Goal: Task Accomplishment & Management: Use online tool/utility

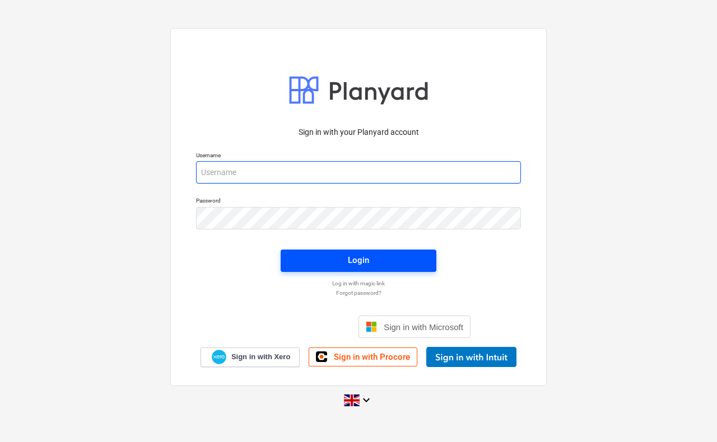
type input "[PERSON_NAME][EMAIL_ADDRESS][DOMAIN_NAME]"
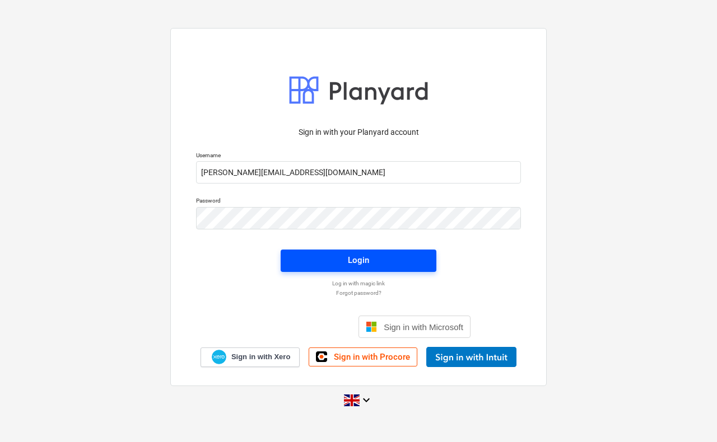
click at [363, 263] on div "Login" at bounding box center [358, 260] width 21 height 15
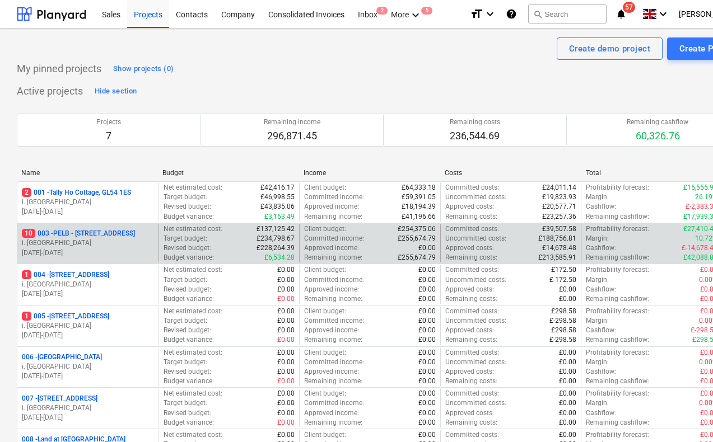
click at [86, 229] on p "10 003 - PELB - [GEOGRAPHIC_DATA], [GEOGRAPHIC_DATA], GL2 7NE" at bounding box center [78, 234] width 113 height 10
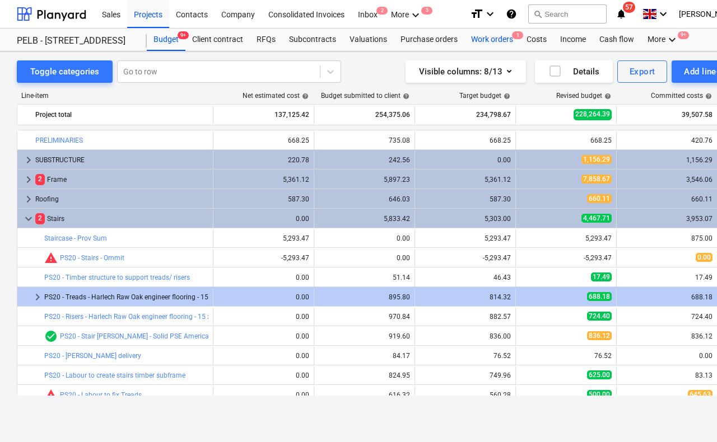
click at [486, 38] on div "Work orders 1" at bounding box center [491, 40] width 55 height 22
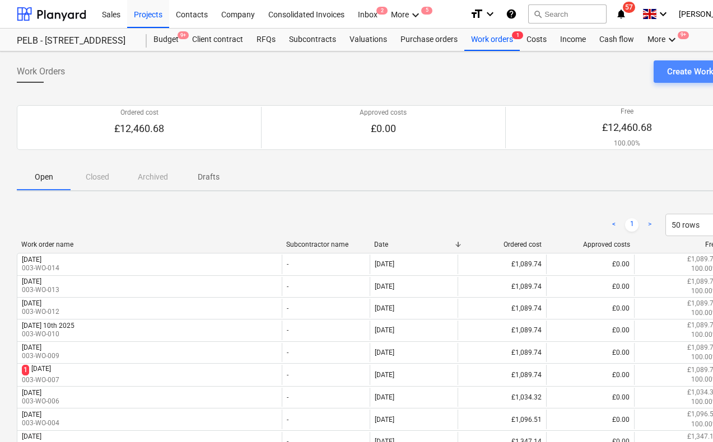
click at [686, 71] on div "Create Work Order" at bounding box center [701, 71] width 69 height 15
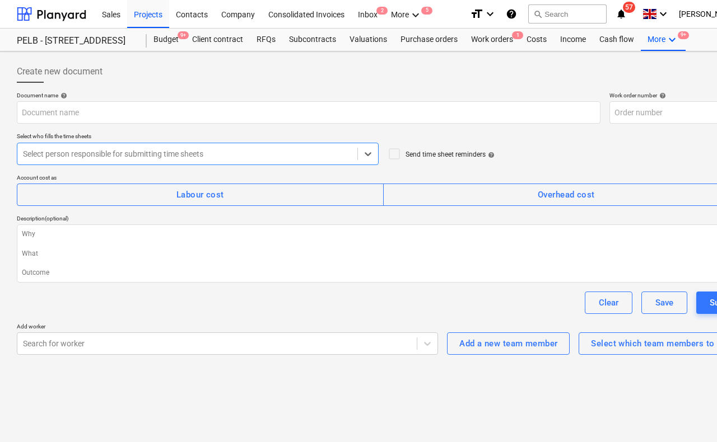
type textarea "x"
type input "003-WO-015"
type textarea "x"
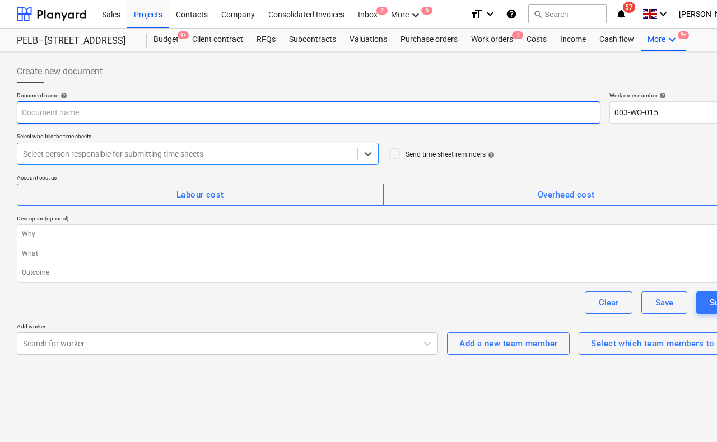
click at [89, 111] on input "text" at bounding box center [309, 112] width 584 height 22
type input "T"
type textarea "x"
type input "Tue"
type textarea "x"
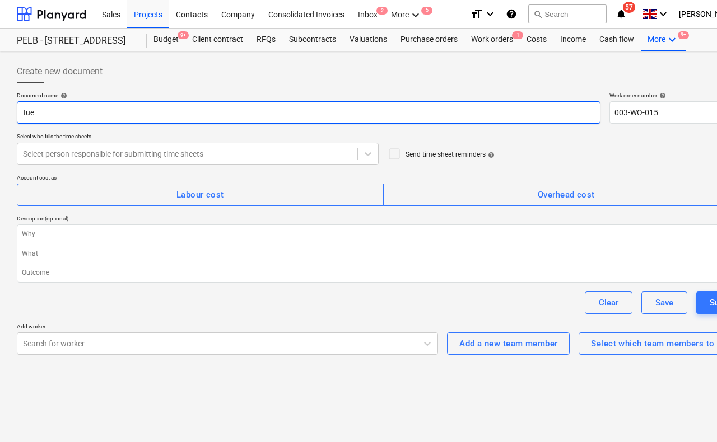
type input "Tues"
type textarea "x"
type input "Tuesd"
type textarea "x"
type input "[DATE]"
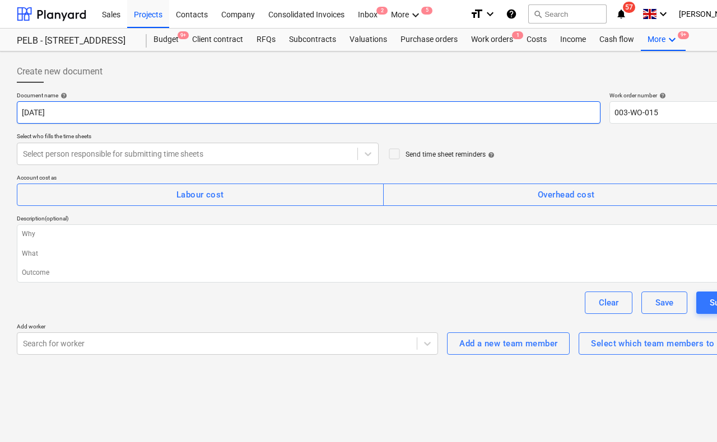
type textarea "x"
type input "[DATE]"
type textarea "x"
type input "[DATE] 1"
type textarea "x"
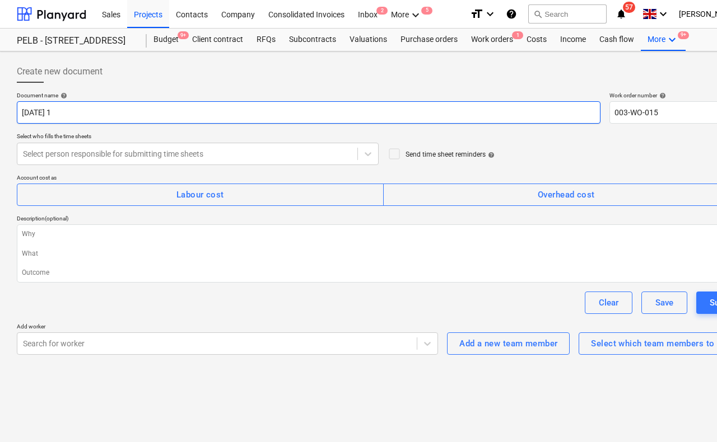
type input "[DATE] 16"
type textarea "x"
type input "[DATE] 16t"
type textarea "x"
type input "[DATE] 16th"
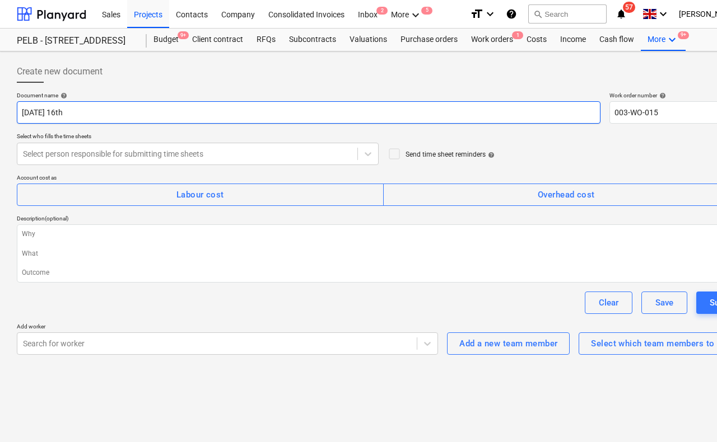
type textarea "x"
type input "[DATE] 16th S"
type textarea "x"
type input "[DATE] 16th Se"
type textarea "x"
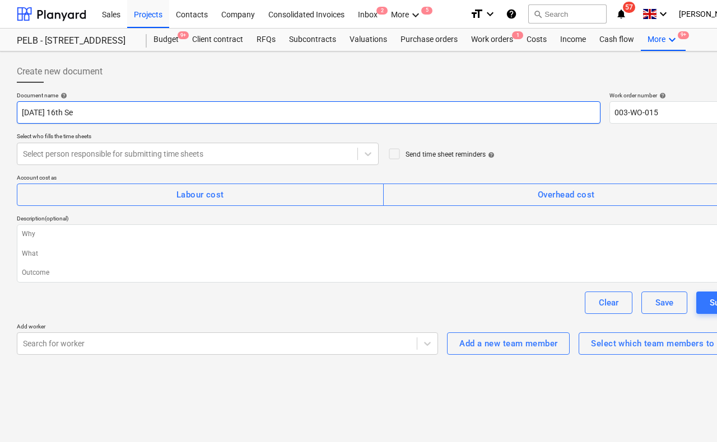
type input "[DATE]"
type textarea "x"
type input "[DATE]"
type textarea "x"
type input "[DATE] 16th Septe"
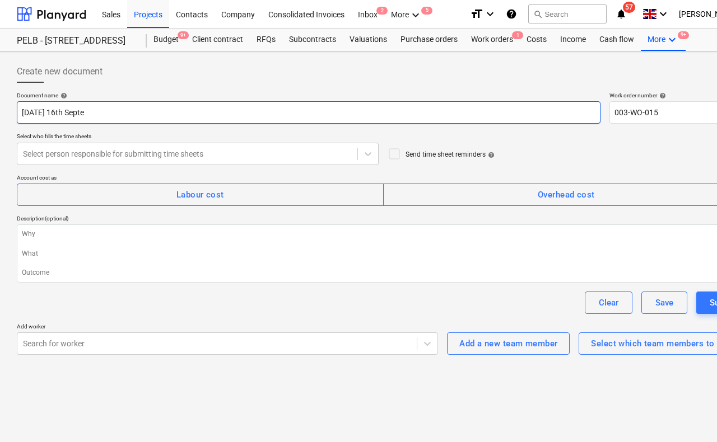
type textarea "x"
type input "[DATE] 16th Septem"
type textarea "x"
type input "[DATE] 16th Septemb"
type textarea "x"
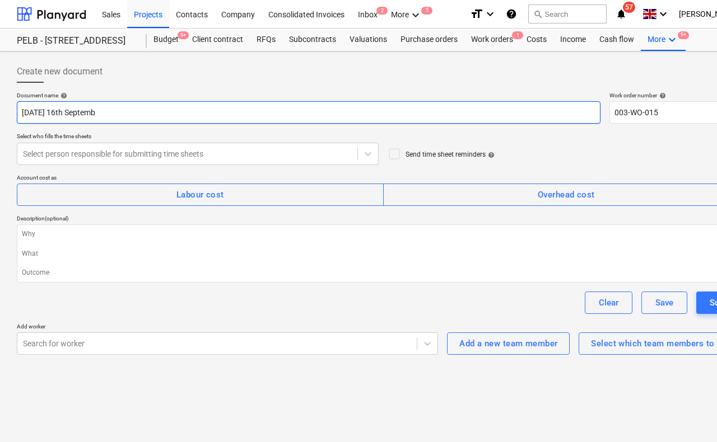
type input "[DATE] 16th Septem"
type textarea "x"
type input "[DATE] 16th Septe"
type textarea "x"
type input "[DATE]"
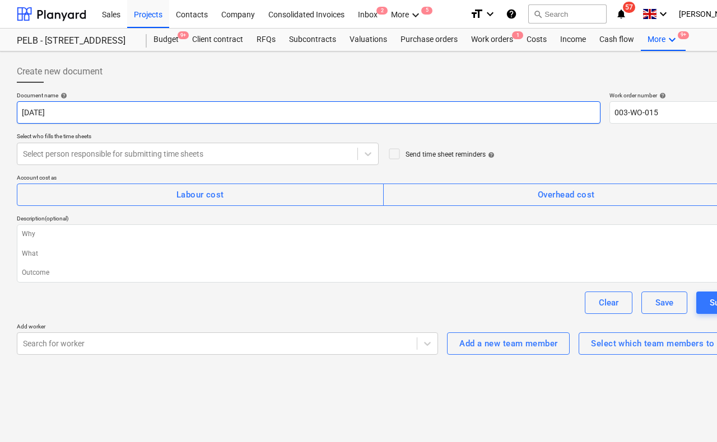
type textarea "x"
type input "[DATE]"
type textarea "x"
type input "[DATE] 2"
type textarea "x"
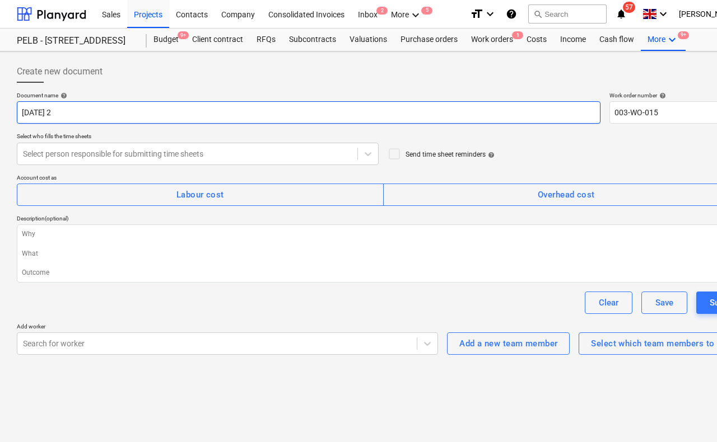
type input "[DATE]"
type textarea "x"
type input "[DATE]"
type textarea "x"
type input "[DATE]"
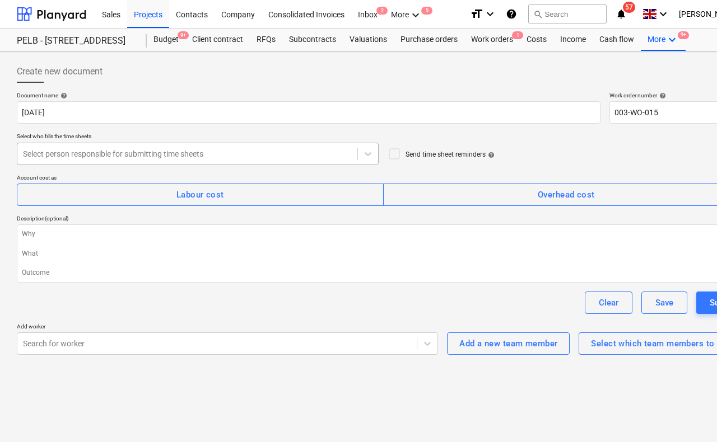
click at [159, 152] on div at bounding box center [187, 153] width 329 height 11
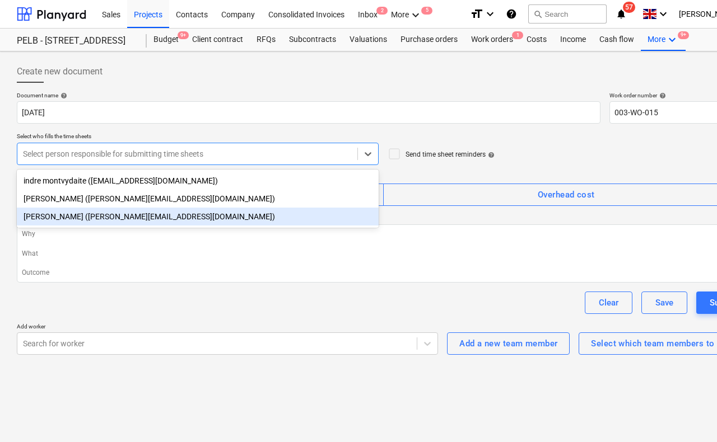
click at [125, 198] on div "[PERSON_NAME] ([PERSON_NAME][EMAIL_ADDRESS][DOMAIN_NAME])" at bounding box center [198, 199] width 362 height 18
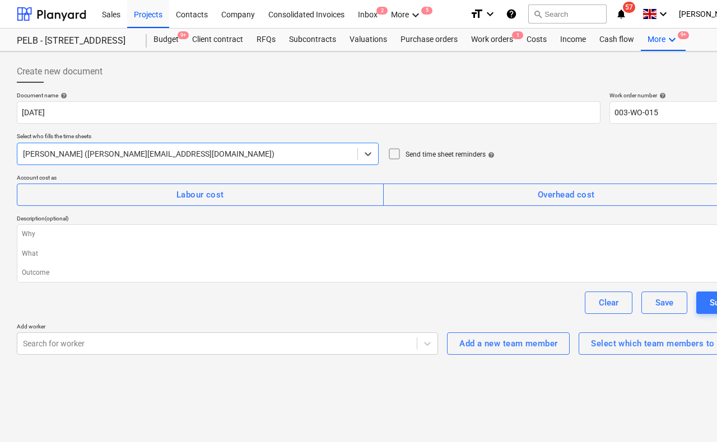
click at [392, 155] on icon at bounding box center [394, 153] width 13 height 13
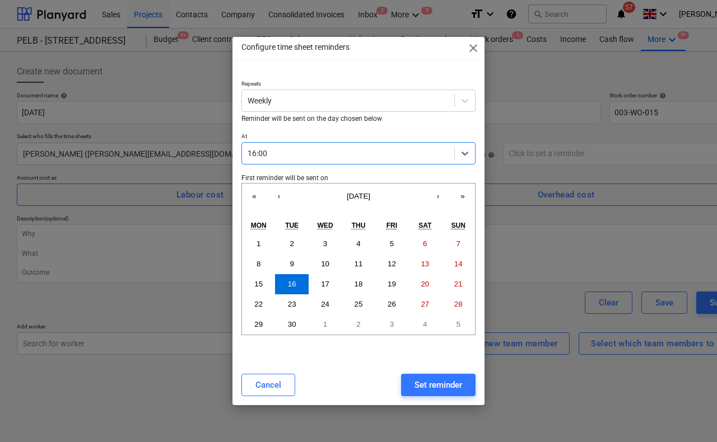
click at [473, 49] on span "close" at bounding box center [472, 47] width 13 height 13
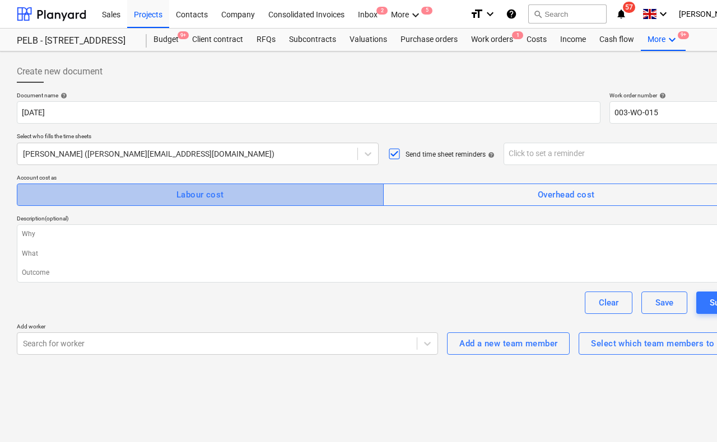
click at [175, 195] on span "Labour cost" at bounding box center [200, 195] width 342 height 15
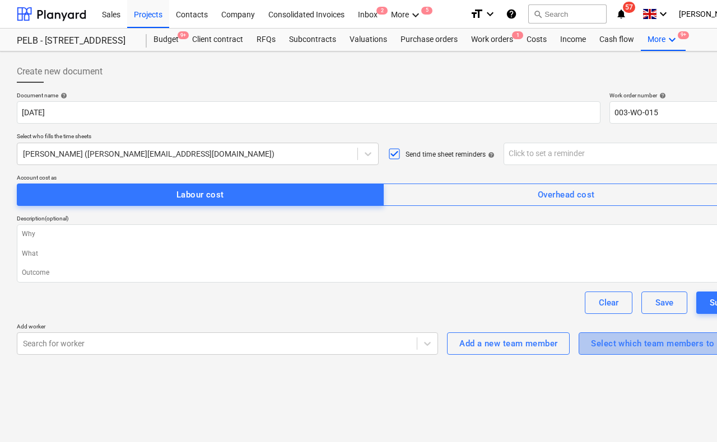
click at [645, 346] on div "Select which team members to track" at bounding box center [664, 344] width 146 height 15
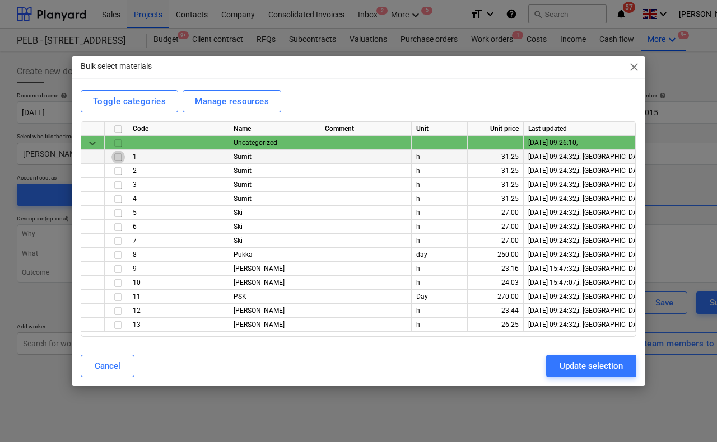
click at [115, 155] on input "checkbox" at bounding box center [117, 157] width 13 height 13
click at [117, 172] on input "checkbox" at bounding box center [117, 171] width 13 height 13
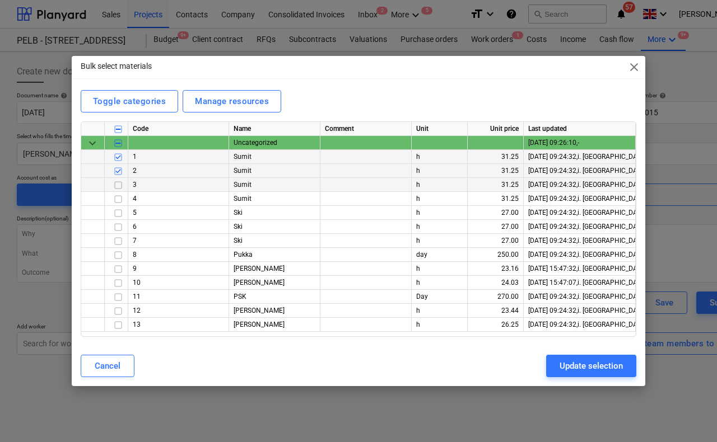
click at [119, 186] on input "checkbox" at bounding box center [117, 185] width 13 height 13
click at [118, 284] on input "checkbox" at bounding box center [117, 283] width 13 height 13
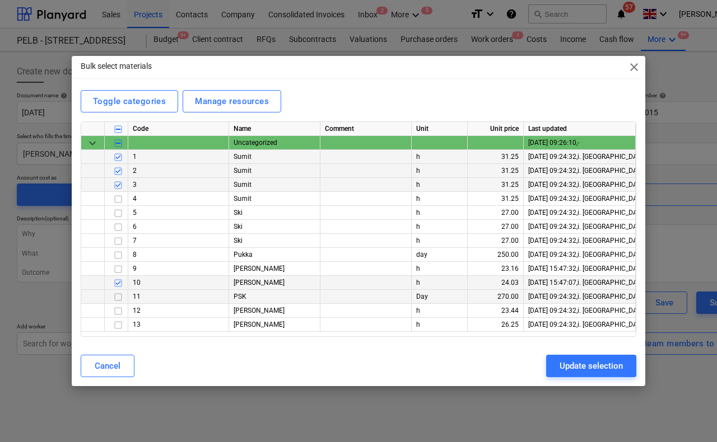
click at [118, 297] on input "checkbox" at bounding box center [117, 297] width 13 height 13
click at [119, 297] on input "checkbox" at bounding box center [117, 297] width 13 height 13
click at [120, 311] on input "checkbox" at bounding box center [117, 311] width 13 height 13
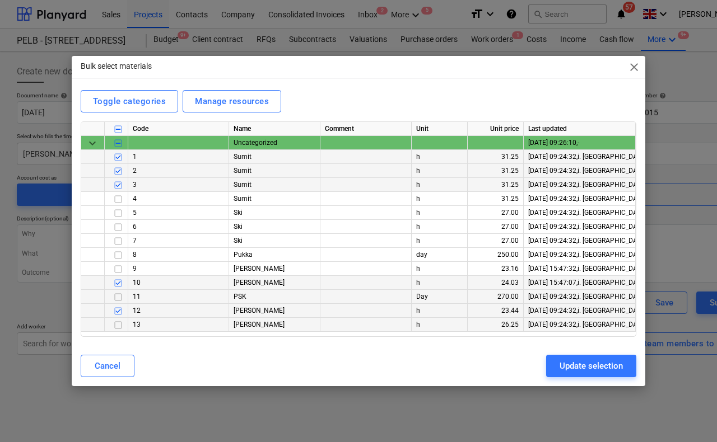
click at [119, 325] on input "checkbox" at bounding box center [117, 325] width 13 height 13
click at [582, 366] on div "Update selection" at bounding box center [590, 366] width 63 height 15
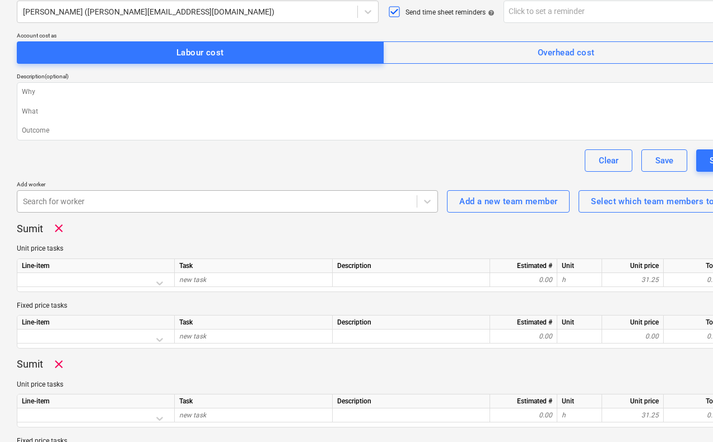
scroll to position [225, 0]
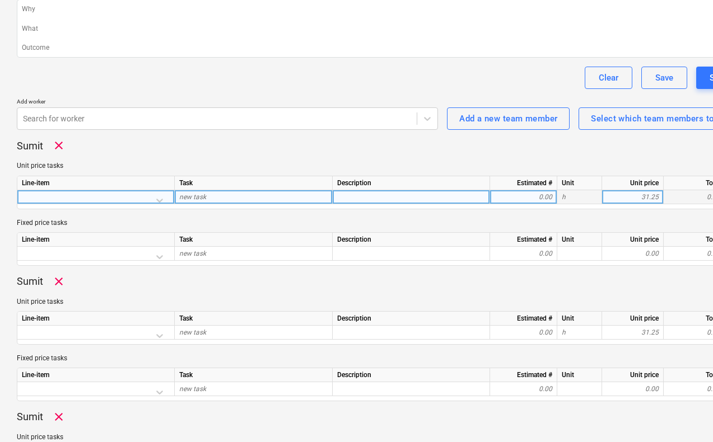
click at [158, 199] on div at bounding box center [96, 200] width 148 height 20
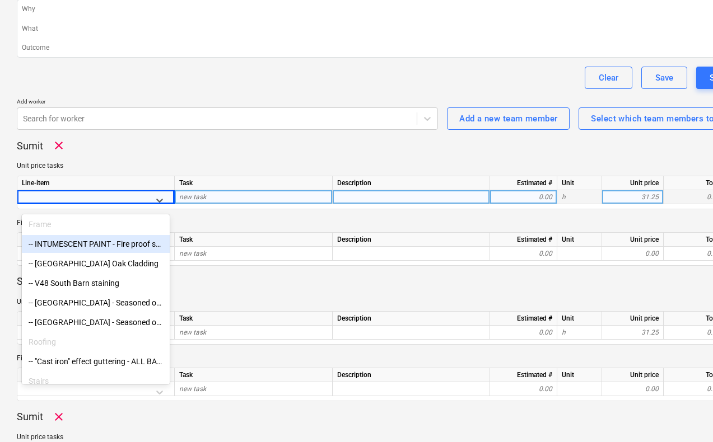
scroll to position [160, 0]
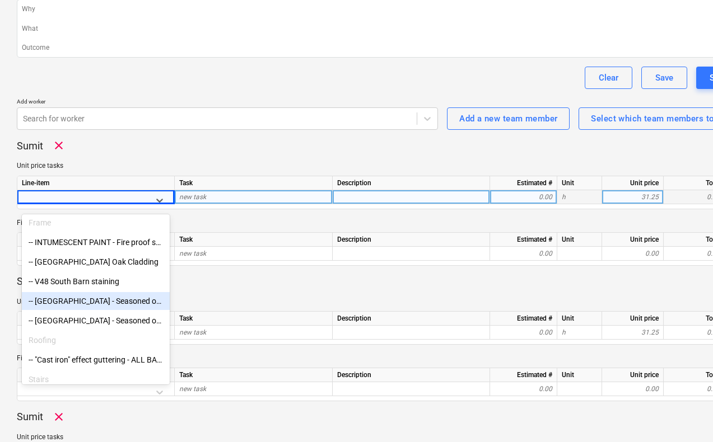
click at [100, 306] on div "-- [GEOGRAPHIC_DATA] - Seasoned oak posts (supply only)" at bounding box center [96, 301] width 148 height 18
type textarea "x"
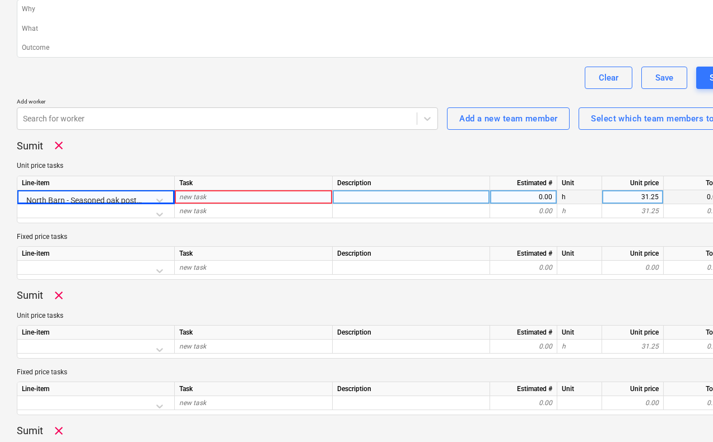
click at [224, 197] on div "new task" at bounding box center [254, 197] width 158 height 14
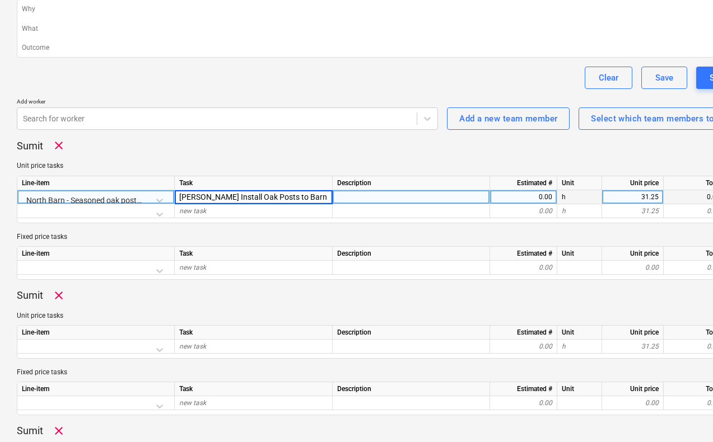
type input "[PERSON_NAME] Install Oak Posts to Barns"
type textarea "x"
click at [552, 201] on div "0.00" at bounding box center [523, 197] width 58 height 14
type input "8"
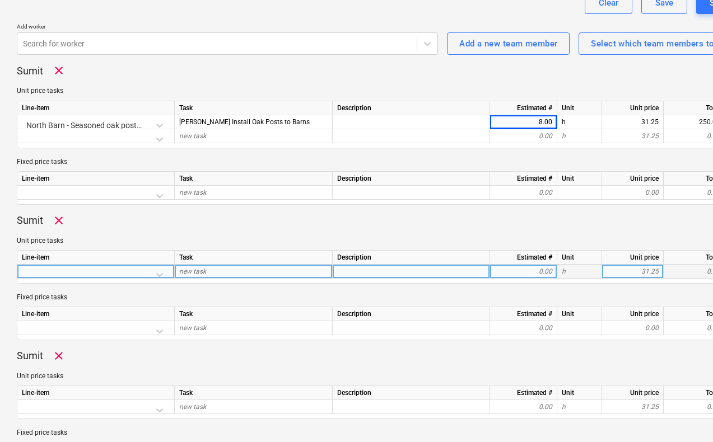
click at [164, 273] on div at bounding box center [96, 275] width 148 height 20
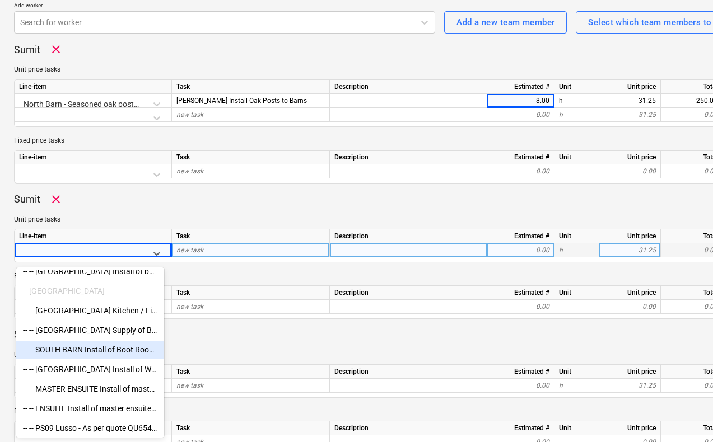
scroll to position [2633, 0]
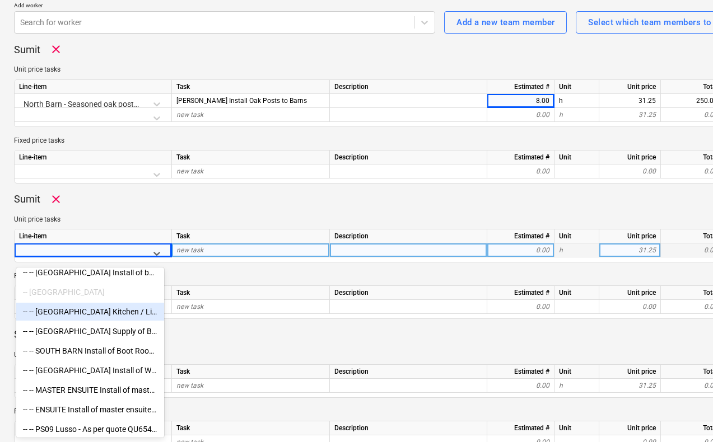
click at [94, 317] on div "-- -- [GEOGRAPHIC_DATA] Kitchen / Living & dining - Install only" at bounding box center [90, 312] width 148 height 18
type textarea "x"
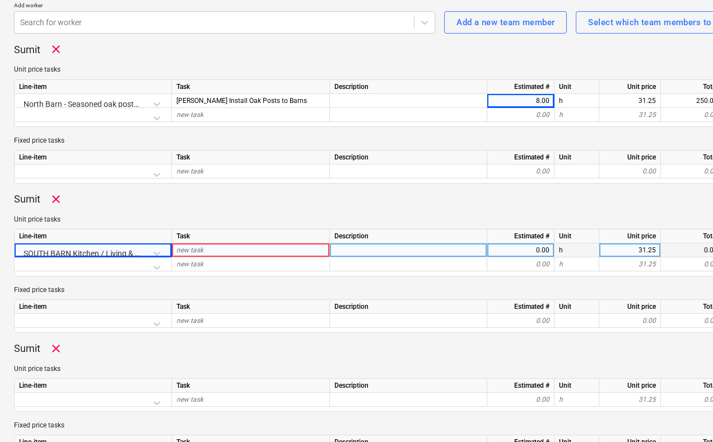
click at [242, 251] on div "new task" at bounding box center [251, 251] width 158 height 14
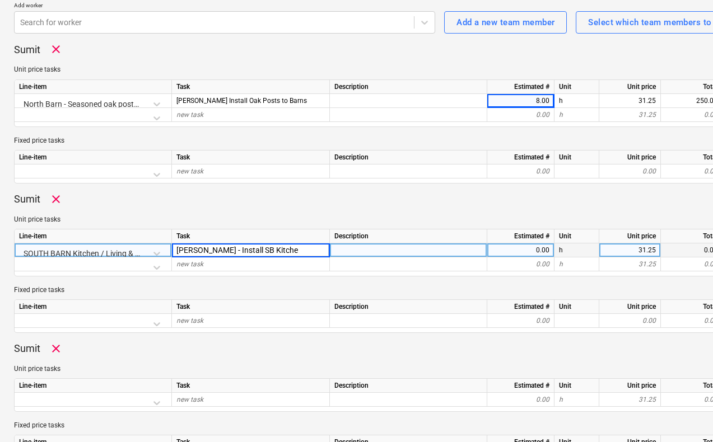
type input "[PERSON_NAME] - Install SB Kitchen"
type textarea "x"
click at [516, 252] on div "0.00" at bounding box center [521, 251] width 58 height 14
type input "8"
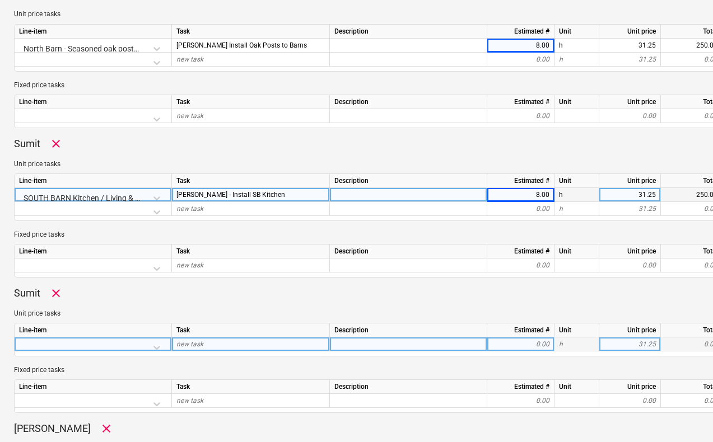
click at [139, 344] on div at bounding box center [93, 348] width 148 height 20
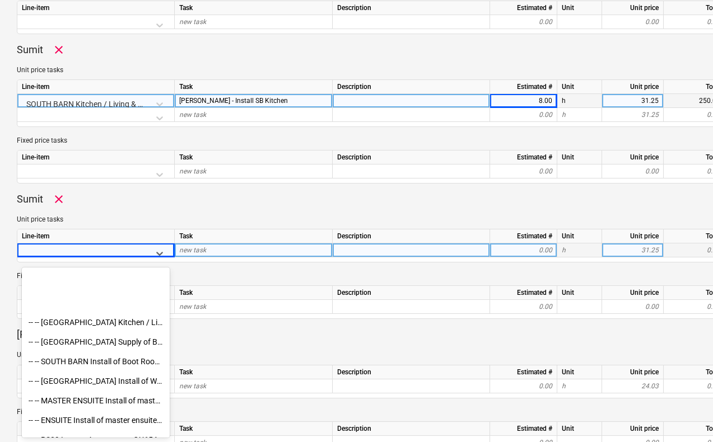
scroll to position [2616, 0]
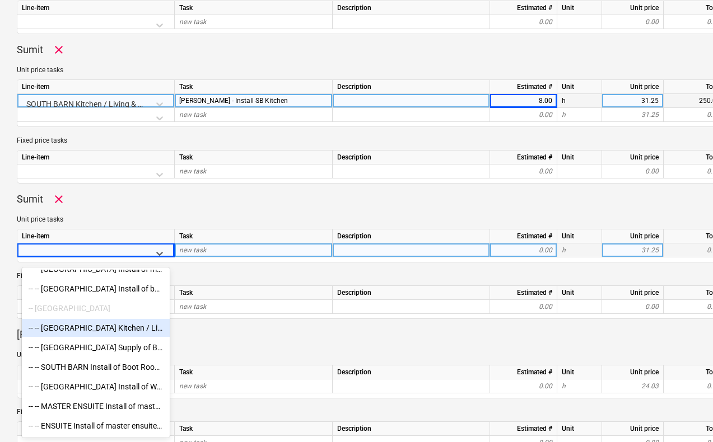
click at [102, 328] on div "-- -- [GEOGRAPHIC_DATA] Kitchen / Living & dining - Install only" at bounding box center [96, 328] width 148 height 18
type textarea "x"
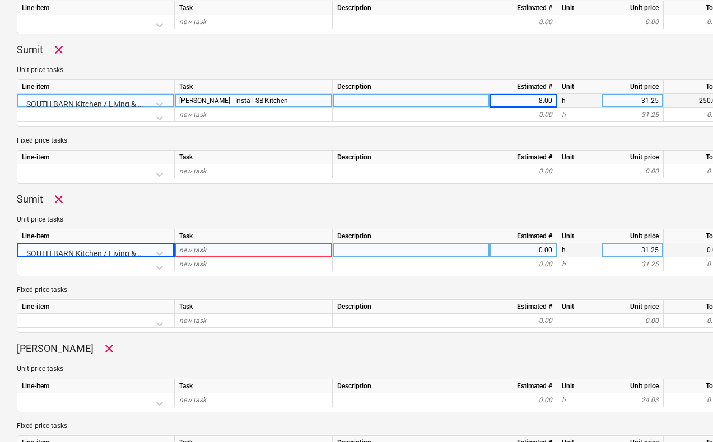
click at [208, 251] on div "new task" at bounding box center [254, 251] width 158 height 14
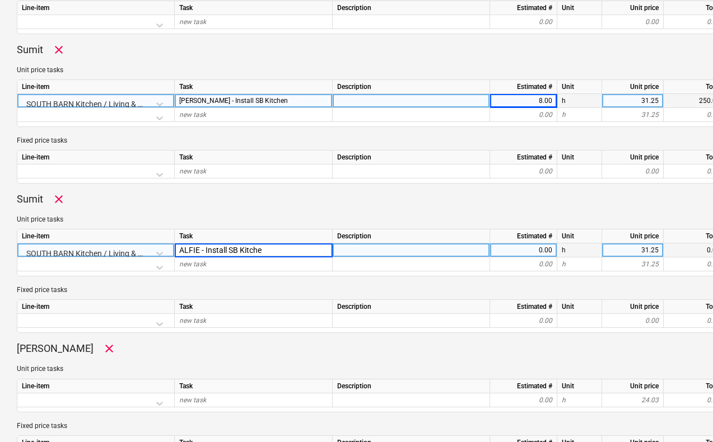
type input "ALFIE - Install SB Kitchen"
type textarea "x"
click at [508, 251] on div "0.00" at bounding box center [523, 251] width 58 height 14
type input "8"
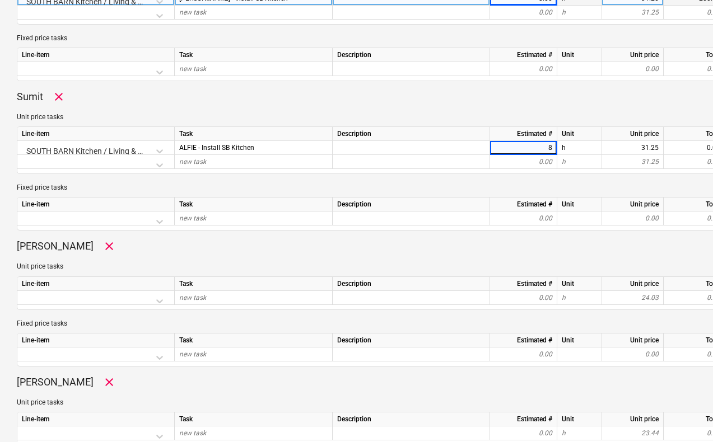
scroll to position [590, 0]
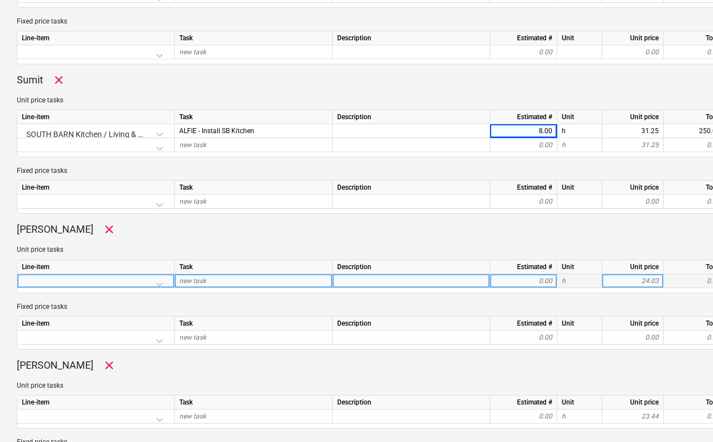
click at [161, 284] on div at bounding box center [96, 284] width 148 height 20
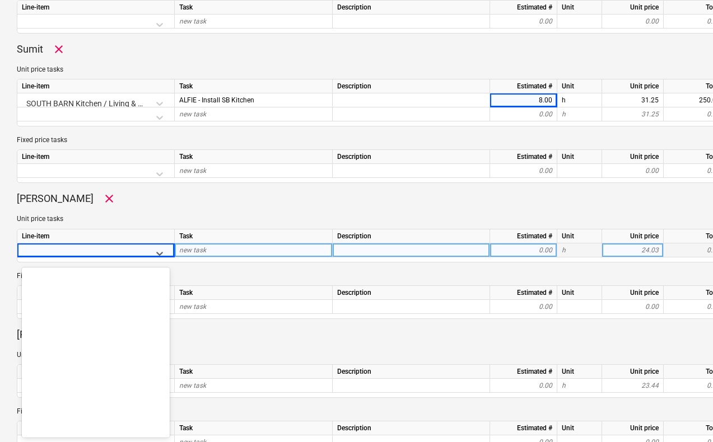
scroll to position [6124, 0]
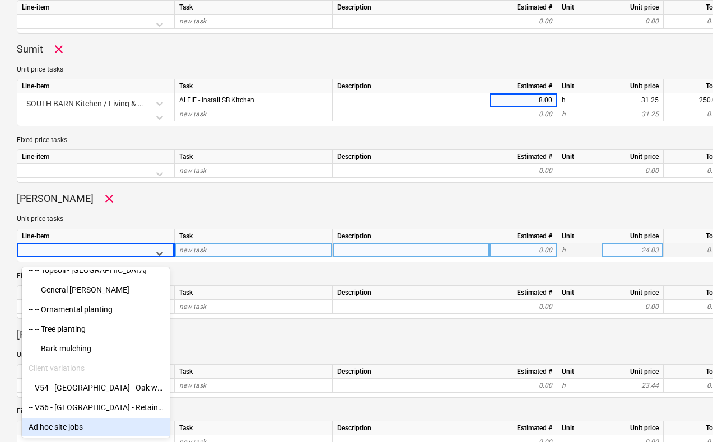
click at [67, 427] on div "Ad hoc site jobs" at bounding box center [96, 427] width 148 height 18
type textarea "x"
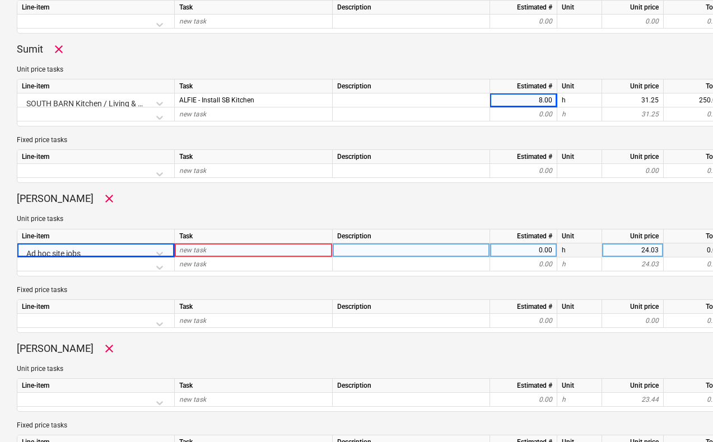
click at [223, 250] on div "new task" at bounding box center [254, 251] width 158 height 14
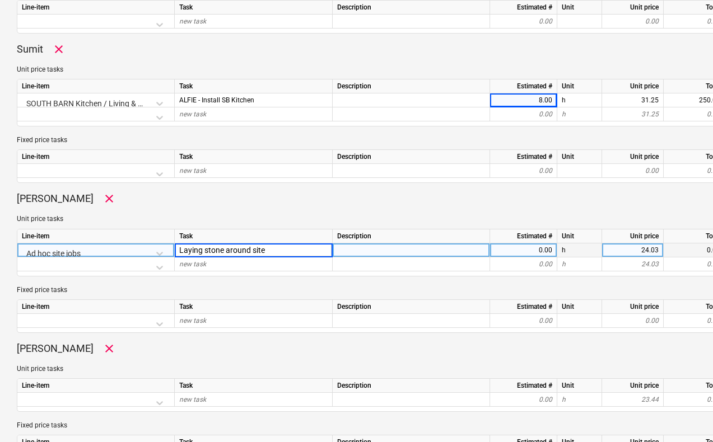
type input "Laying stone around site"
type textarea "x"
click at [549, 252] on div "0.00" at bounding box center [523, 251] width 58 height 14
type input "8"
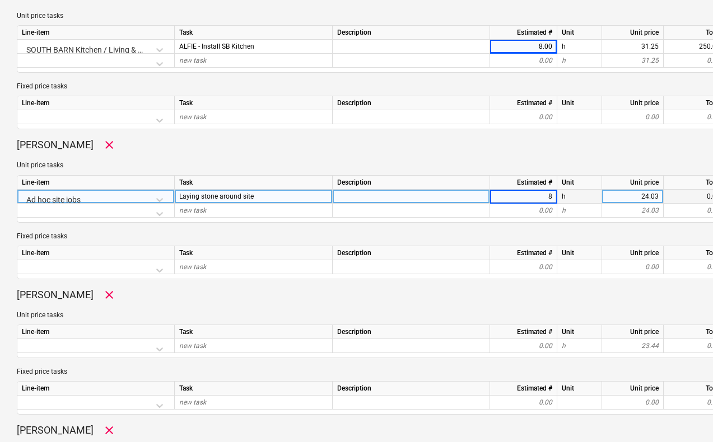
scroll to position [681, 0]
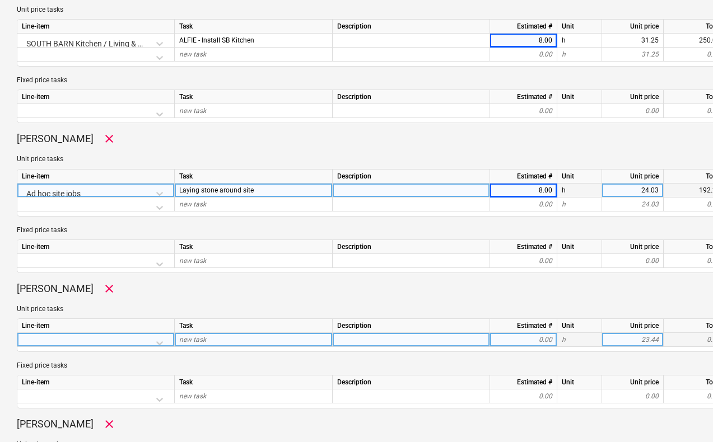
click at [154, 342] on div at bounding box center [96, 343] width 148 height 20
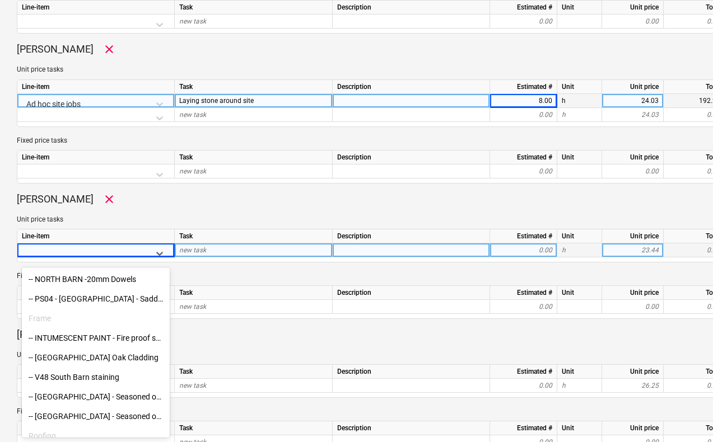
scroll to position [139, 0]
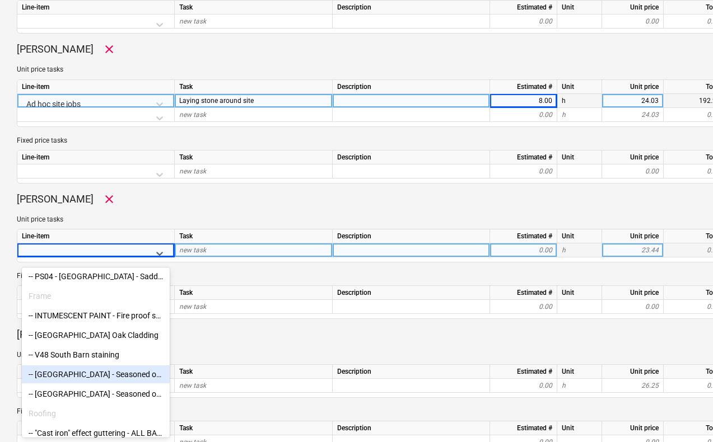
click at [100, 371] on div "-- [GEOGRAPHIC_DATA] - Seasoned oak posts (supply only)" at bounding box center [96, 375] width 148 height 18
type textarea "x"
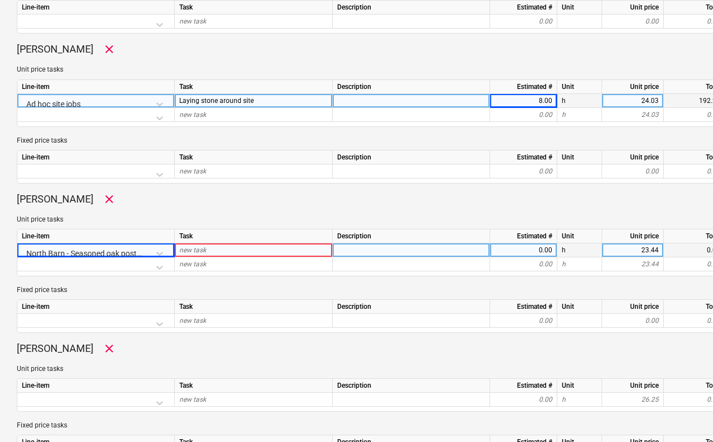
click at [208, 251] on div "new task" at bounding box center [254, 251] width 158 height 14
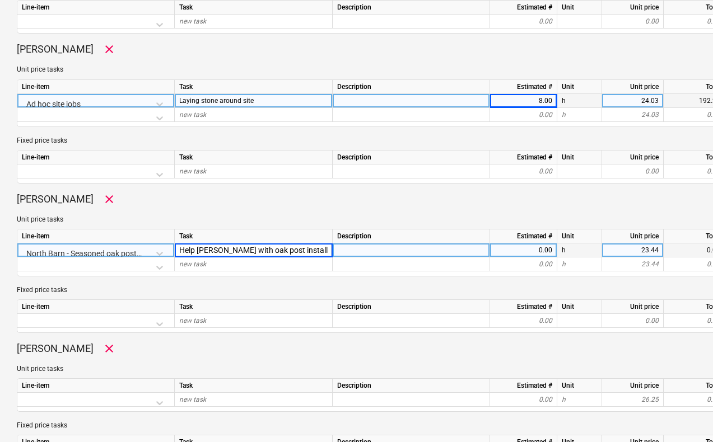
type input "Help [PERSON_NAME] with oak post install"
type textarea "x"
click at [526, 252] on div "0.00" at bounding box center [523, 251] width 58 height 14
type input "8"
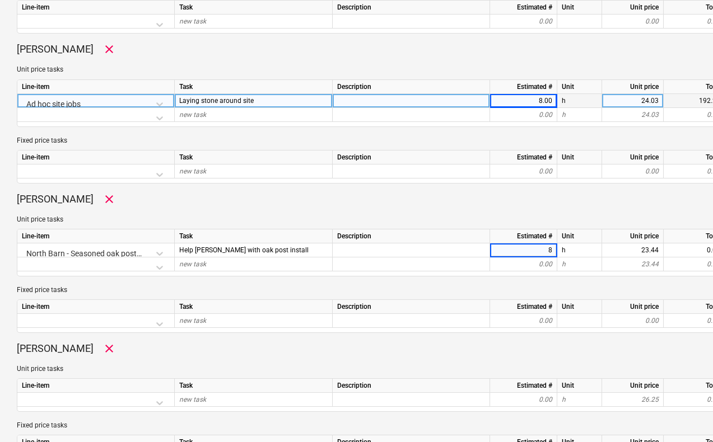
scroll to position [823, 0]
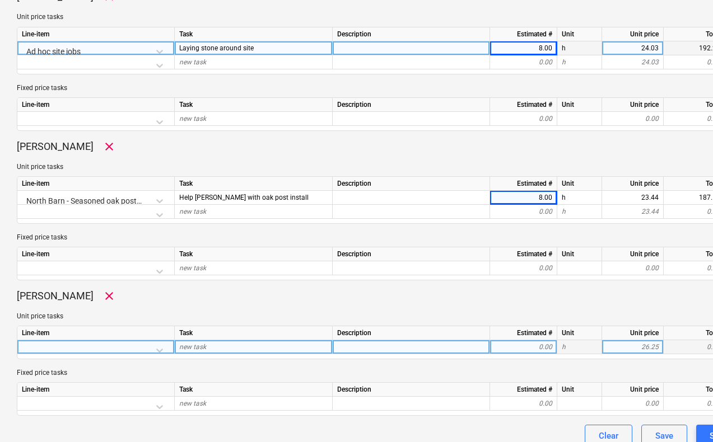
click at [162, 347] on div at bounding box center [96, 350] width 148 height 20
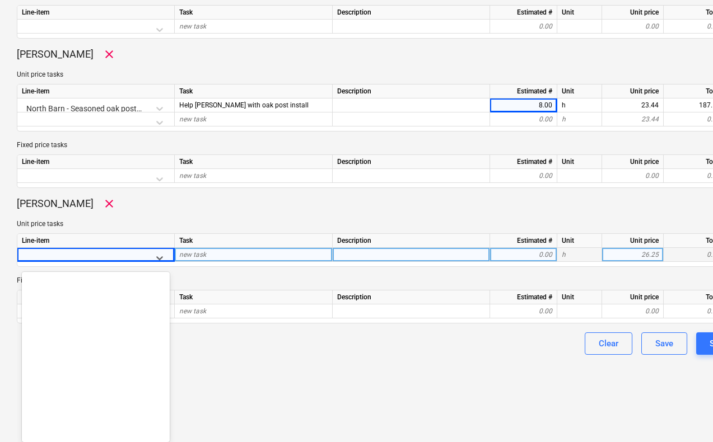
scroll to position [6124, 0]
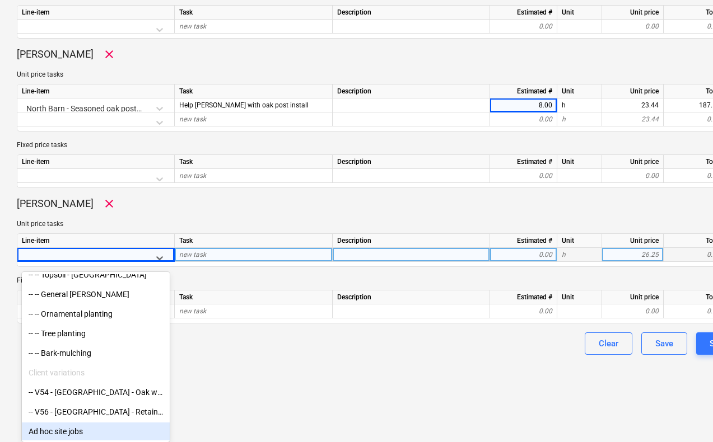
click at [89, 425] on div "Ad hoc site jobs" at bounding box center [96, 432] width 148 height 18
type textarea "x"
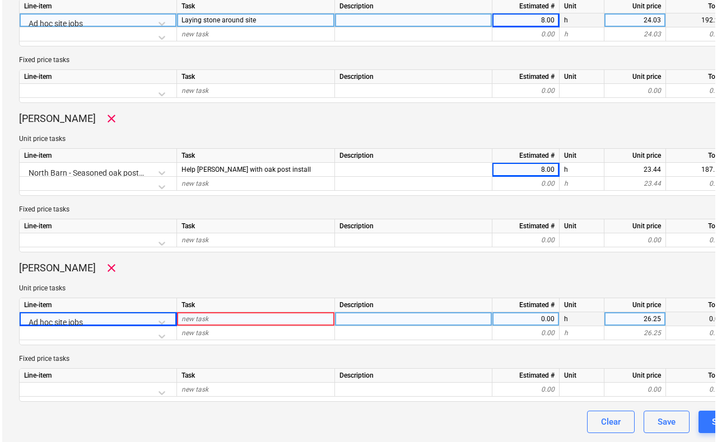
scroll to position [851, 0]
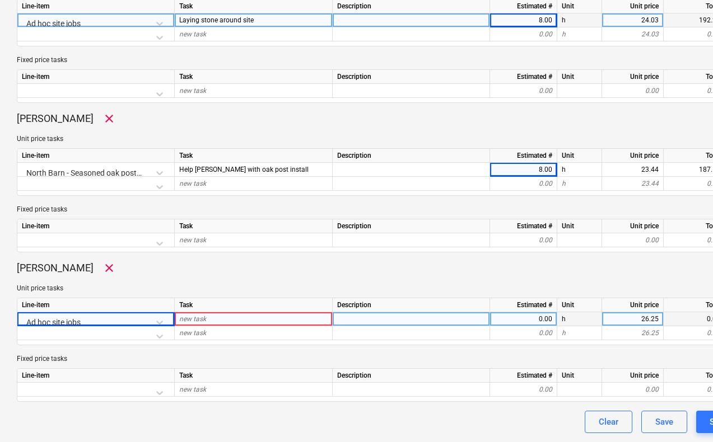
click at [211, 319] on div "new task" at bounding box center [254, 319] width 158 height 14
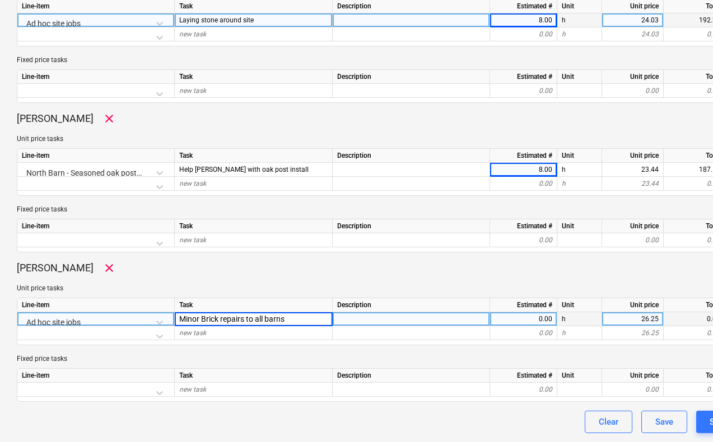
type input "Minor Brick repairs to all barns"
type textarea "x"
click at [507, 321] on div "0.00" at bounding box center [523, 319] width 58 height 14
type input "8"
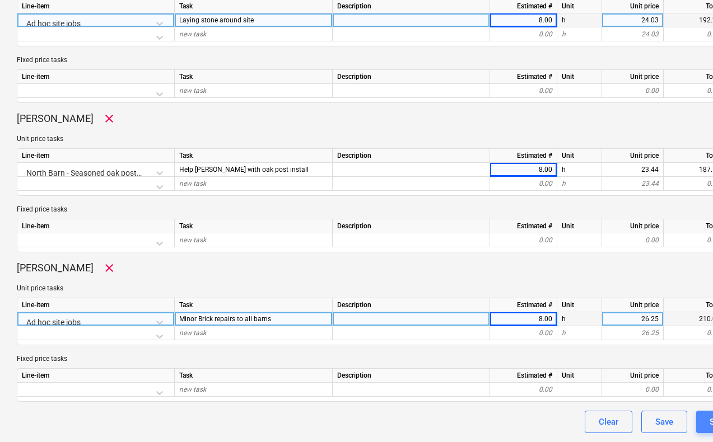
click at [708, 420] on button "Submit" at bounding box center [722, 422] width 53 height 22
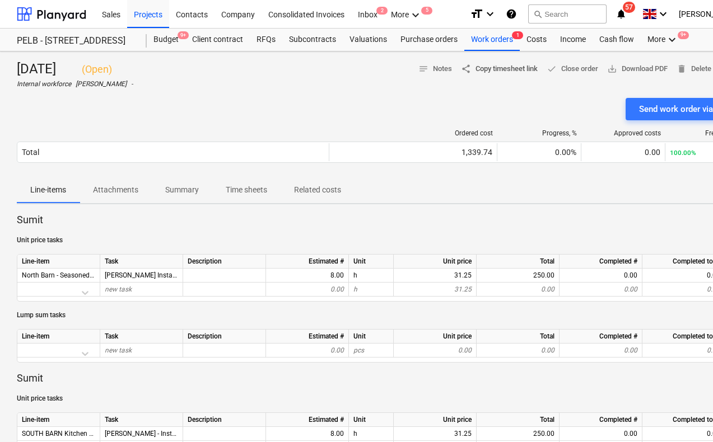
click at [512, 67] on span "share Copy timesheet link" at bounding box center [499, 69] width 77 height 13
click at [55, 16] on div at bounding box center [51, 14] width 69 height 28
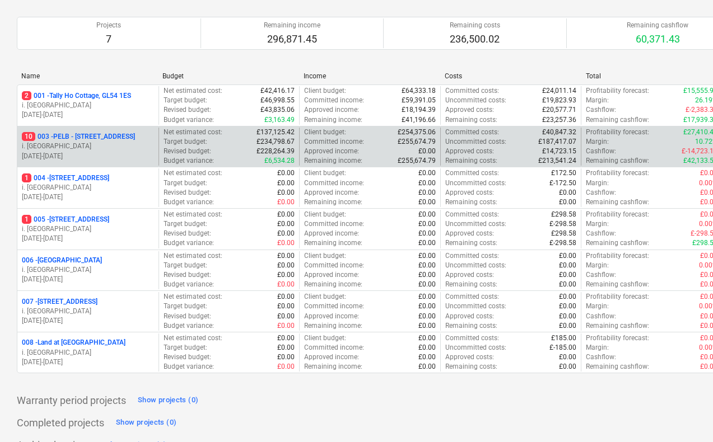
scroll to position [112, 0]
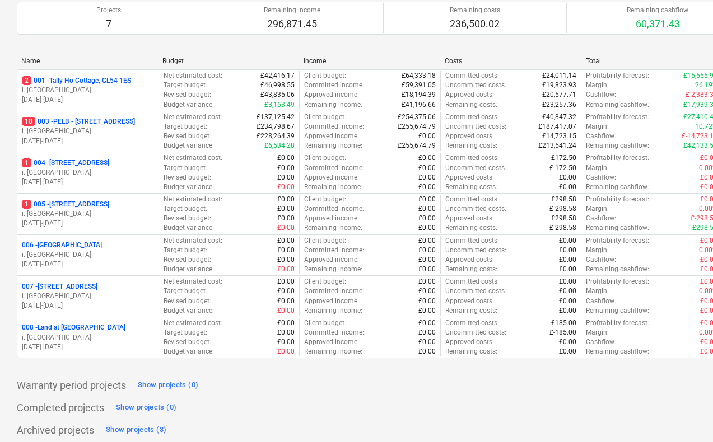
click at [64, 325] on p "008 - Land at [GEOGRAPHIC_DATA]" at bounding box center [74, 328] width 104 height 10
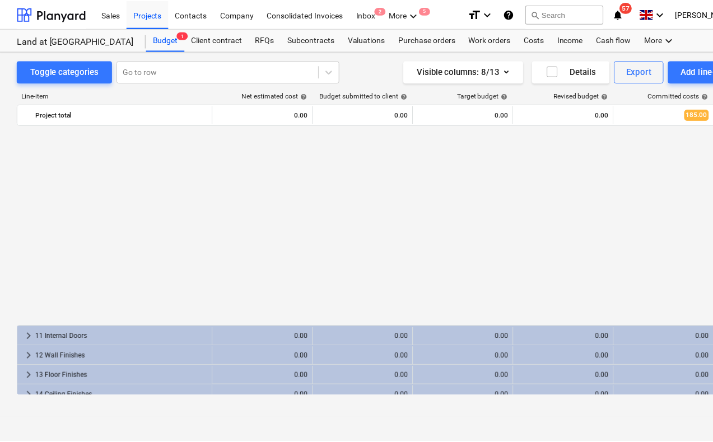
scroll to position [224, 0]
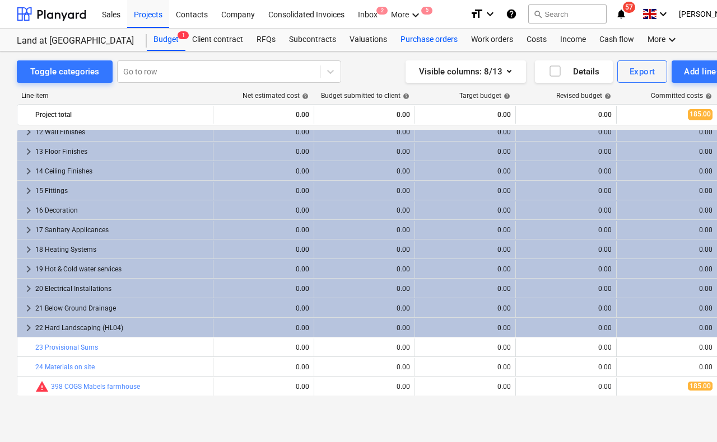
click at [420, 37] on div "Purchase orders" at bounding box center [429, 40] width 71 height 22
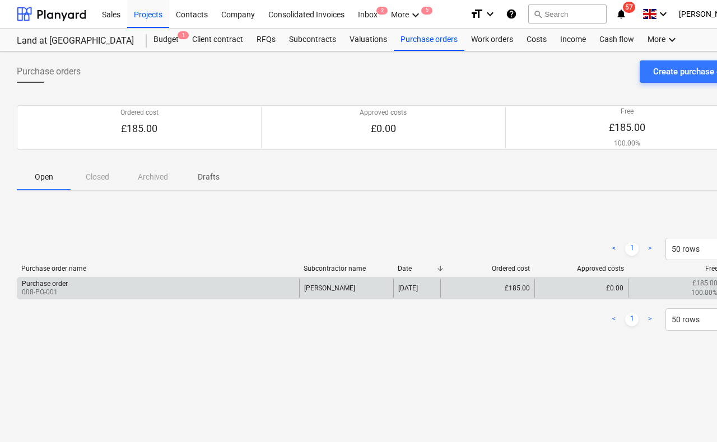
click at [116, 288] on div "Purchase order 008-PO-001" at bounding box center [158, 288] width 282 height 19
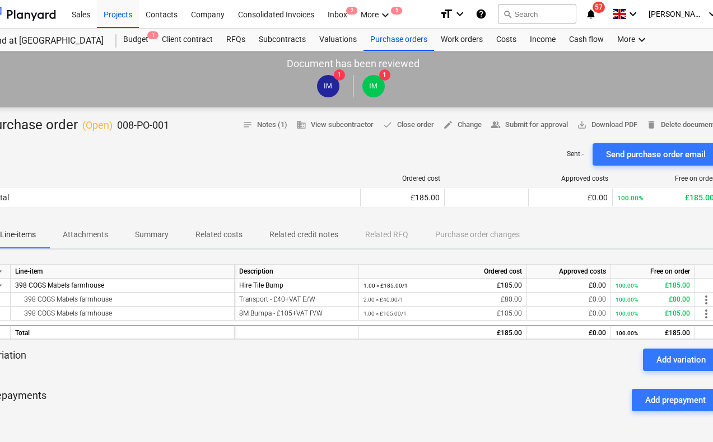
scroll to position [0, 24]
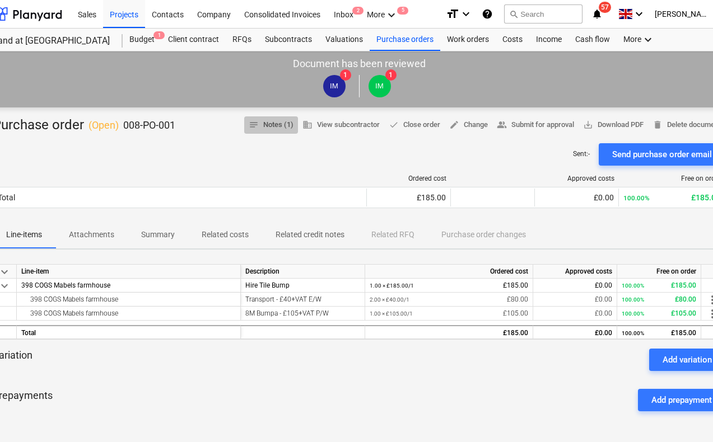
click at [279, 132] on button "notes Notes (1)" at bounding box center [271, 124] width 54 height 17
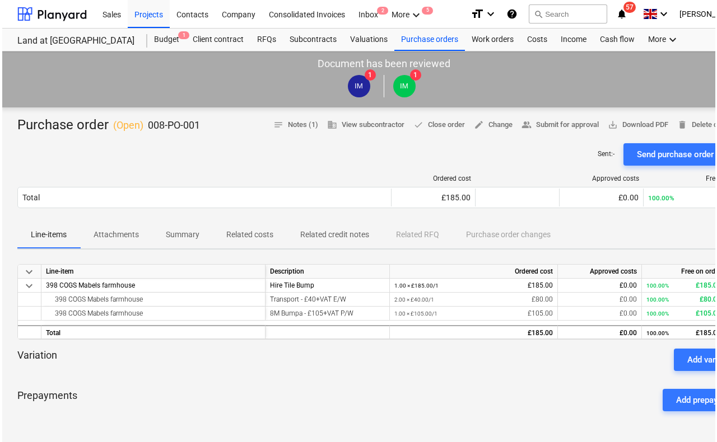
scroll to position [0, 0]
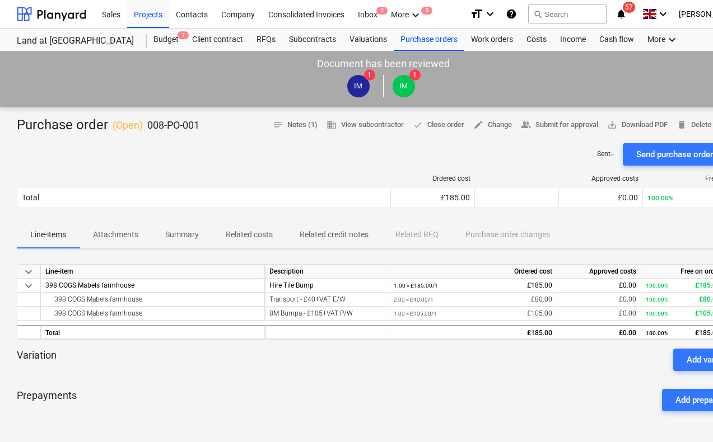
click at [88, 122] on div "Purchase order ( Open ) 008-PO-001" at bounding box center [108, 125] width 183 height 18
click at [428, 43] on div "Purchase orders" at bounding box center [429, 40] width 71 height 22
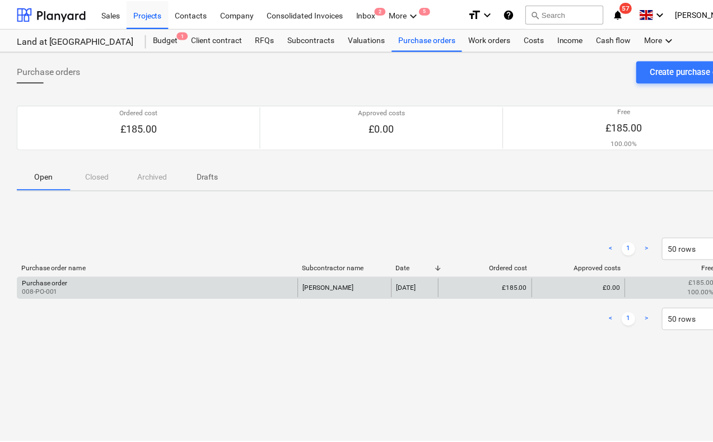
scroll to position [0, 49]
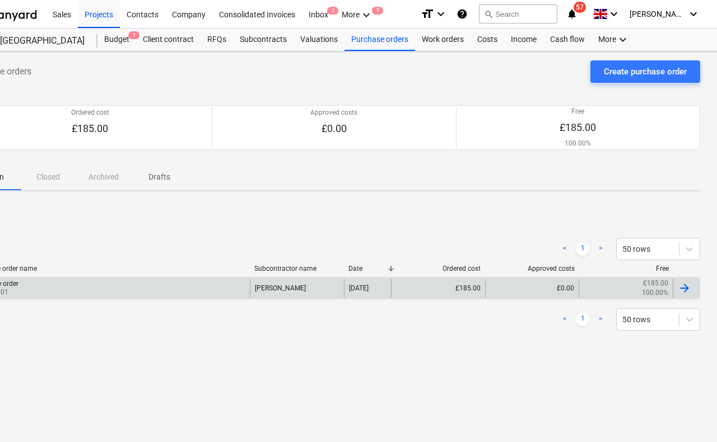
click at [693, 292] on div at bounding box center [686, 288] width 27 height 19
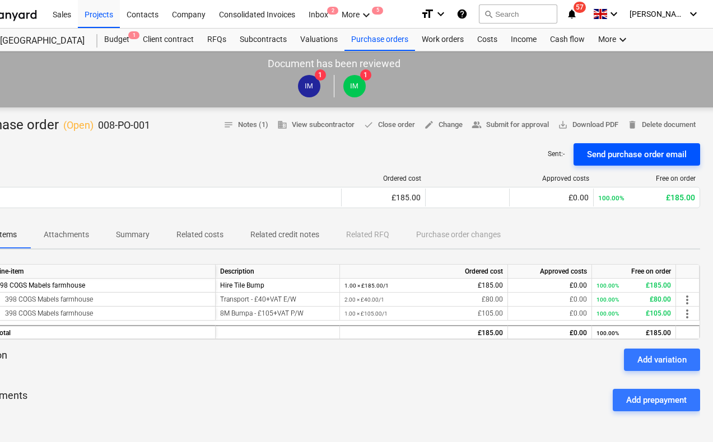
click at [663, 155] on div "Send purchase order email" at bounding box center [637, 154] width 100 height 15
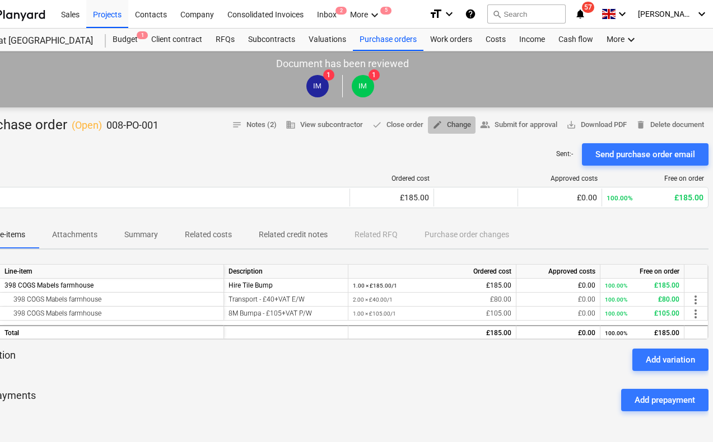
click at [450, 123] on span "edit Change" at bounding box center [451, 125] width 39 height 13
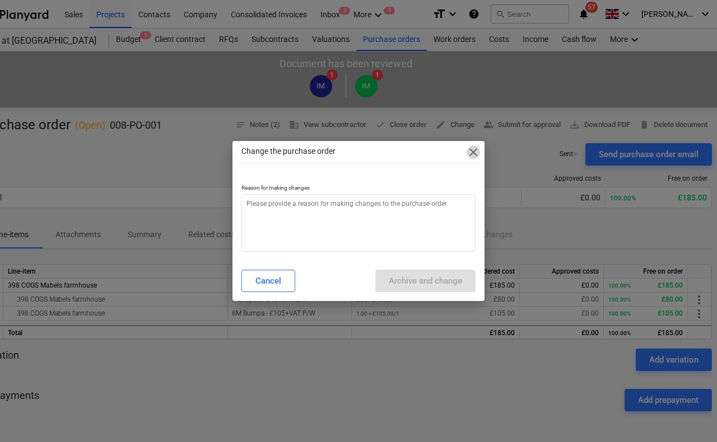
click at [466, 152] on span "close" at bounding box center [472, 152] width 13 height 13
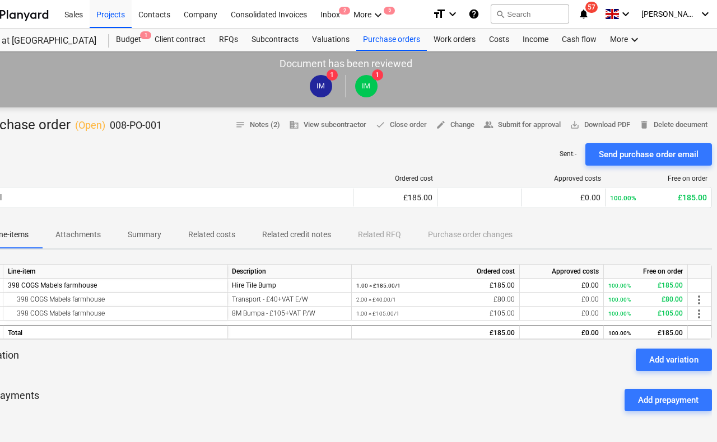
type textarea "x"
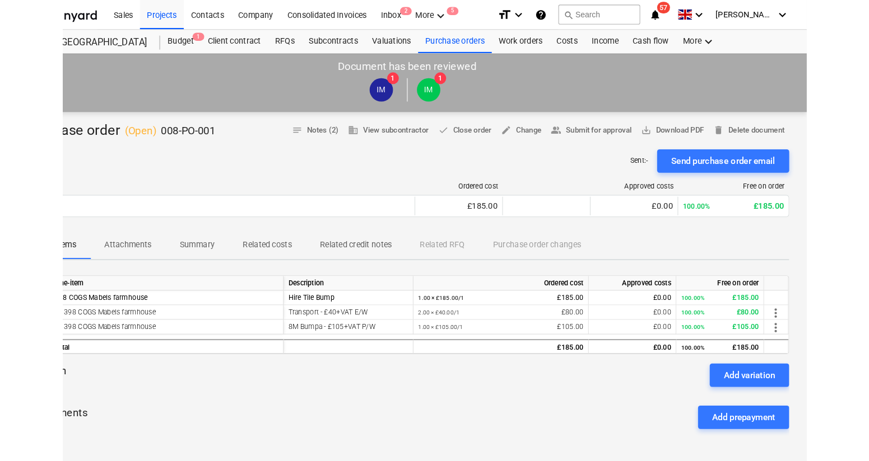
scroll to position [0, 0]
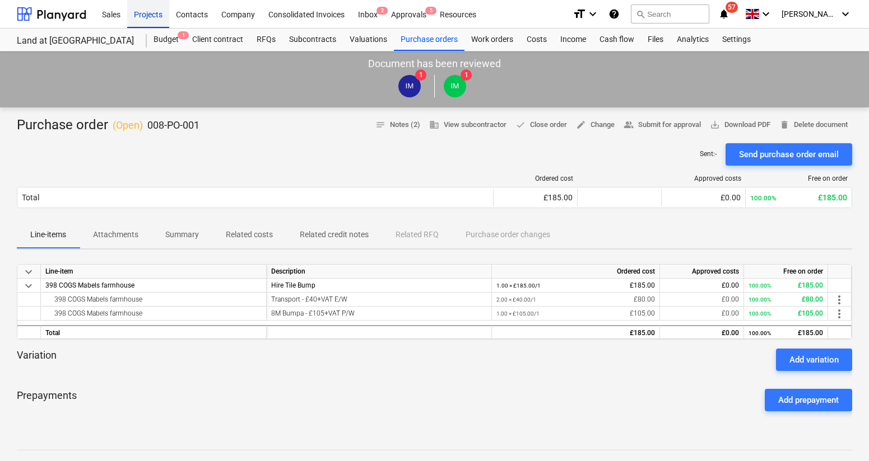
click at [139, 16] on div "Projects" at bounding box center [148, 13] width 42 height 29
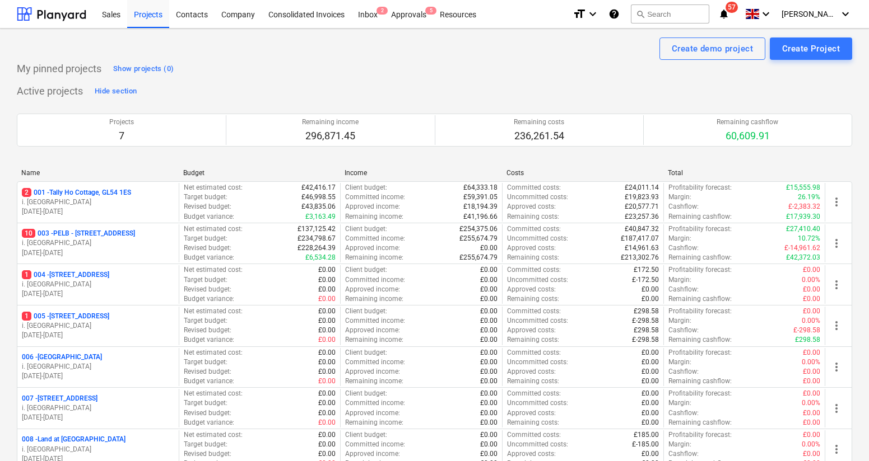
scroll to position [99, 0]
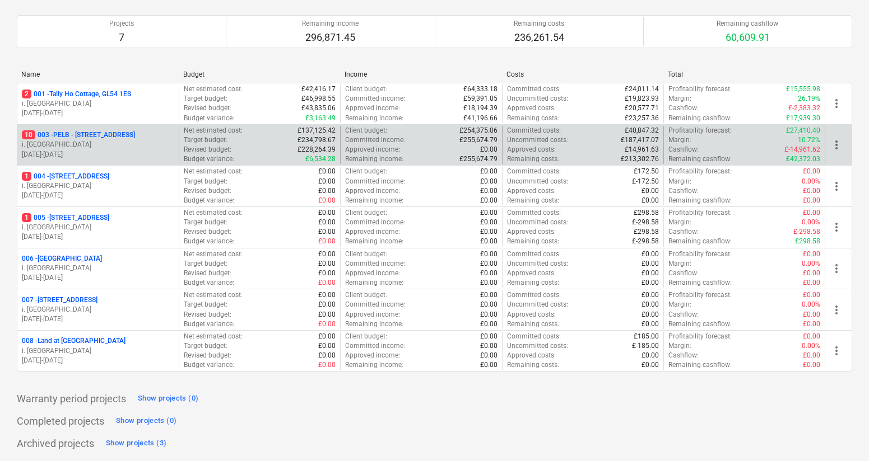
click at [129, 133] on p "10 003 - PELB - [GEOGRAPHIC_DATA], [GEOGRAPHIC_DATA], GL2 7NE" at bounding box center [78, 135] width 113 height 10
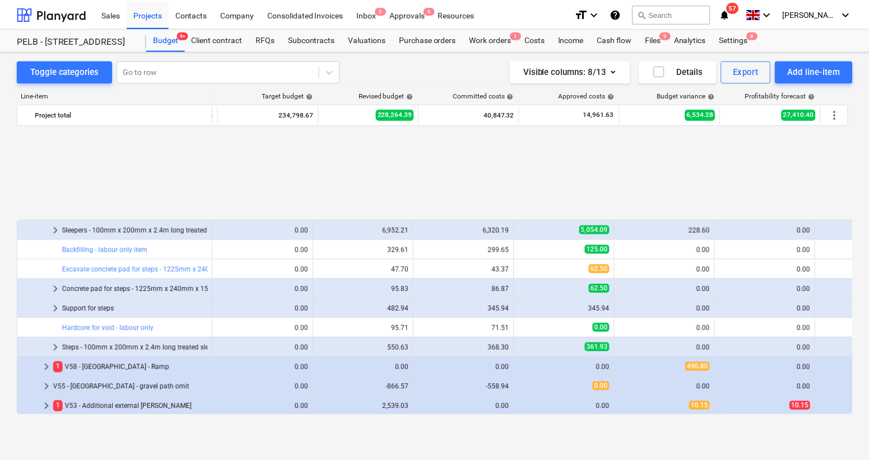
scroll to position [950, 0]
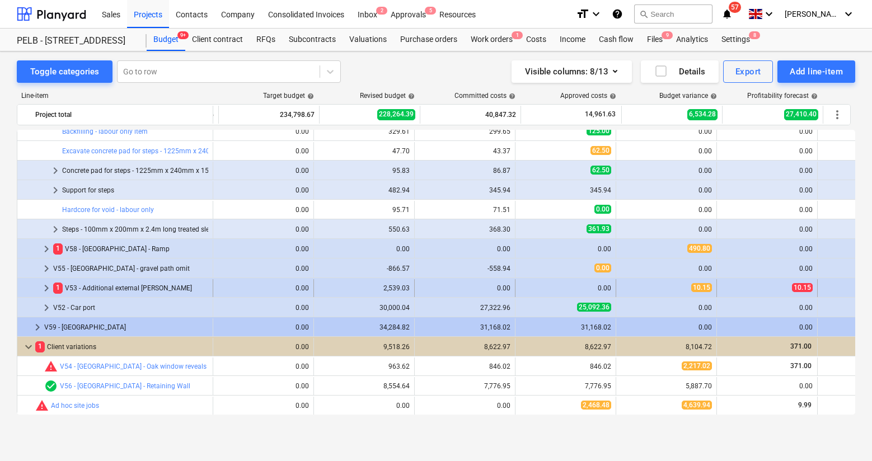
click at [87, 293] on div "1 V53 - Additional external [PERSON_NAME]" at bounding box center [130, 288] width 155 height 18
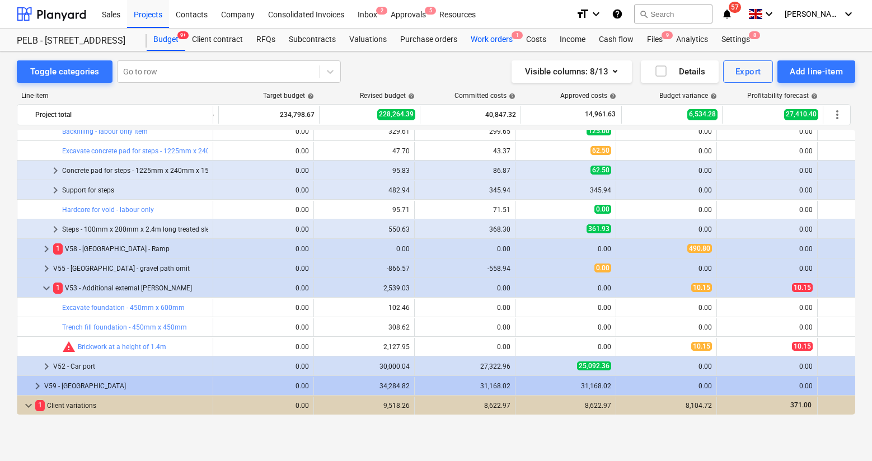
click at [481, 38] on div "Work orders 1" at bounding box center [491, 40] width 55 height 22
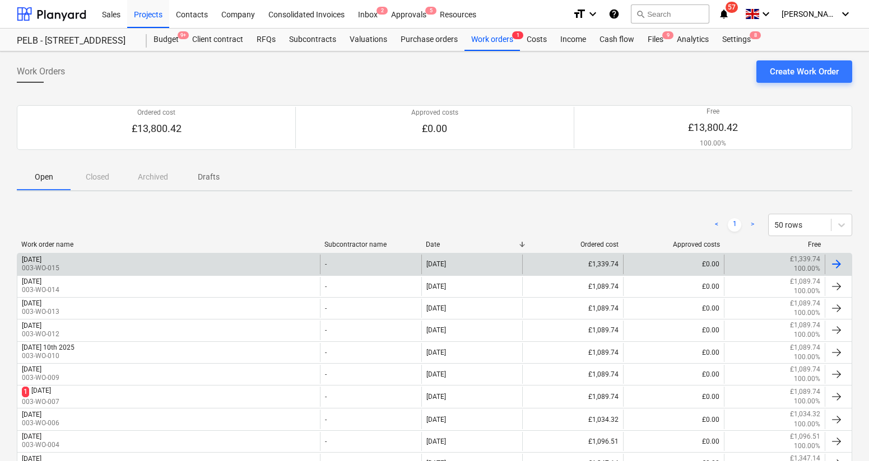
click at [59, 264] on p "003-WO-015" at bounding box center [41, 269] width 38 height 10
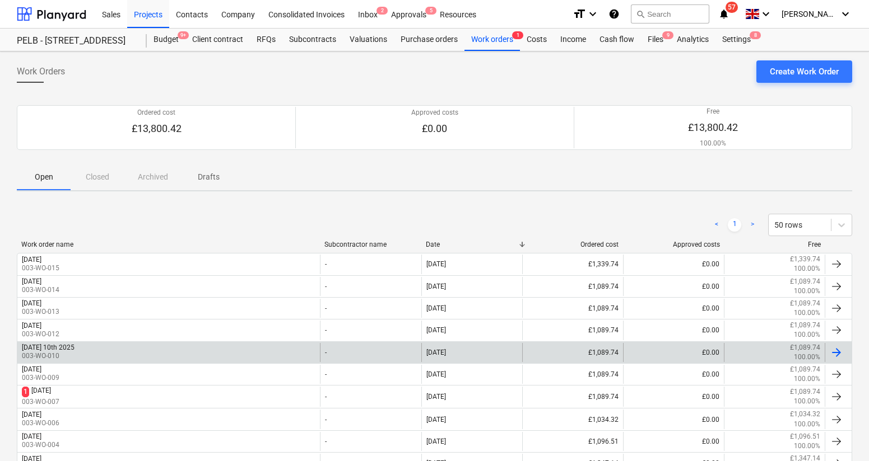
scroll to position [3, 0]
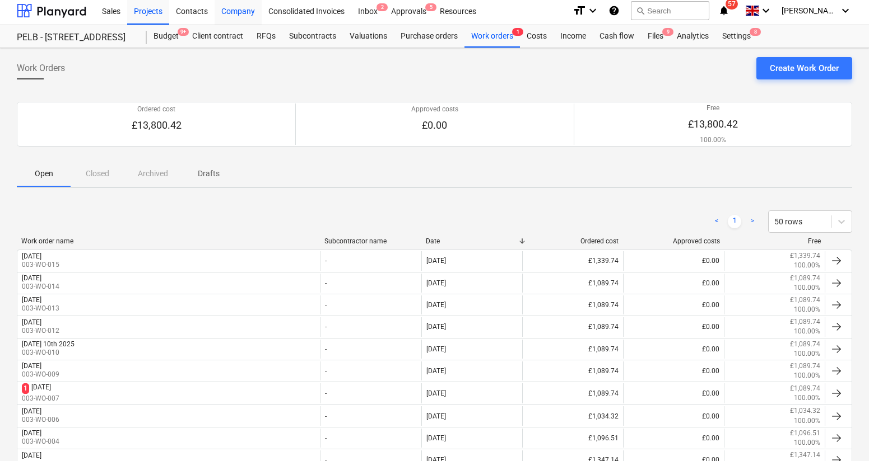
click at [239, 10] on div "Company" at bounding box center [237, 10] width 47 height 29
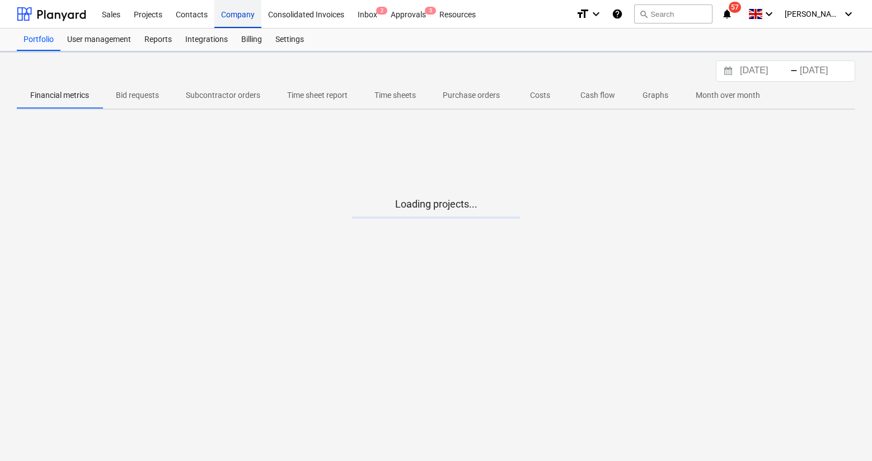
click at [244, 10] on div "Company" at bounding box center [237, 13] width 47 height 29
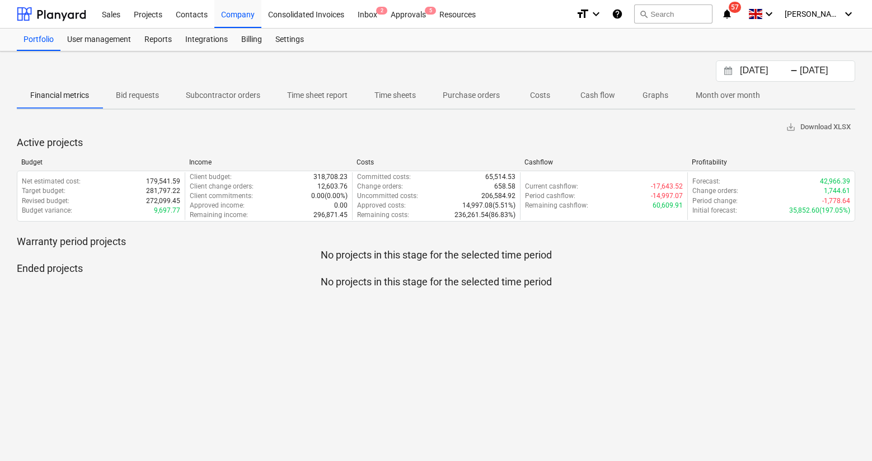
click at [314, 98] on p "Time sheet report" at bounding box center [317, 96] width 60 height 12
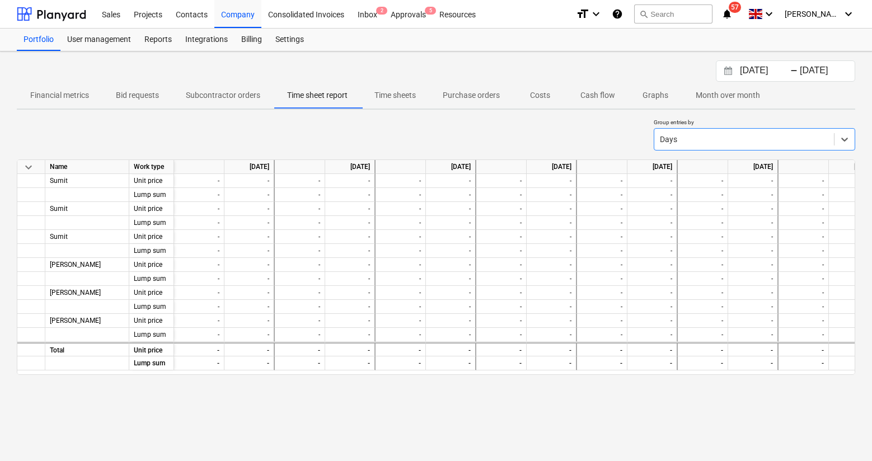
click at [716, 99] on p "Month over month" at bounding box center [728, 96] width 64 height 12
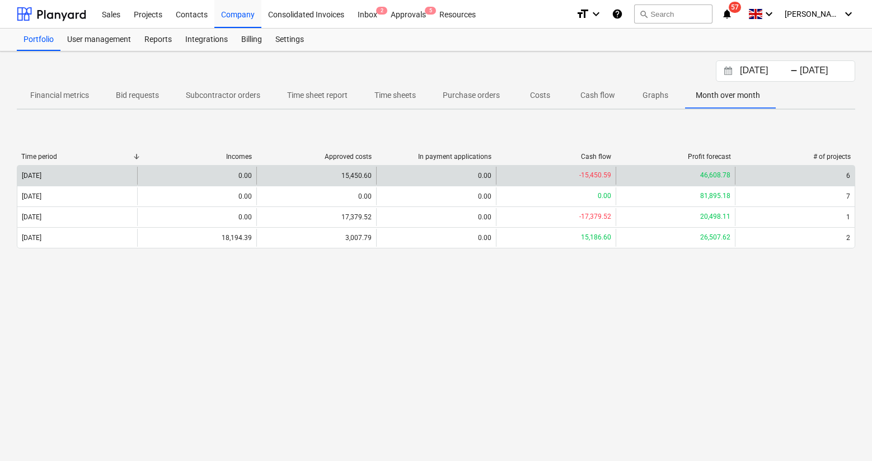
click at [104, 175] on div "[DATE]" at bounding box center [77, 176] width 120 height 18
click at [41, 178] on div "[DATE]" at bounding box center [32, 176] width 20 height 8
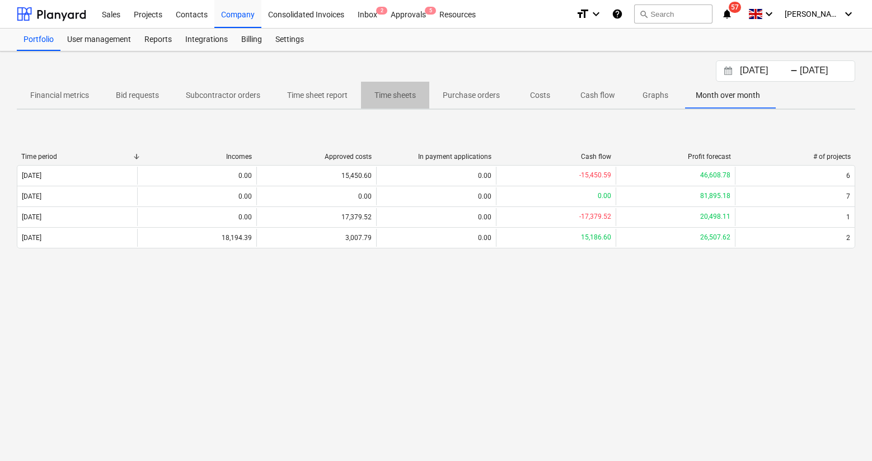
click at [413, 98] on p "Time sheets" at bounding box center [395, 96] width 41 height 12
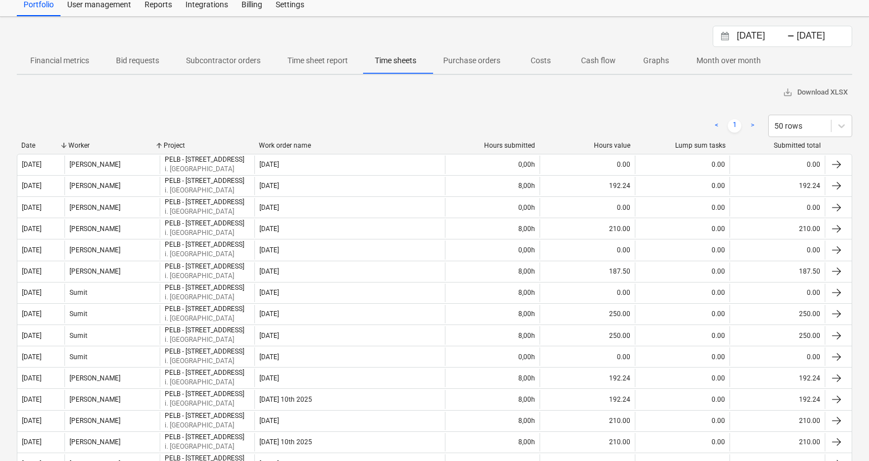
scroll to position [26, 0]
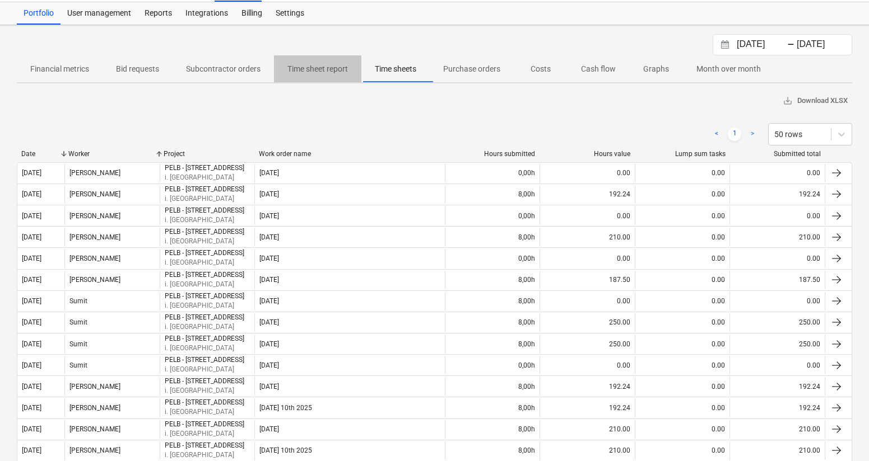
click at [340, 71] on p "Time sheet report" at bounding box center [317, 69] width 60 height 12
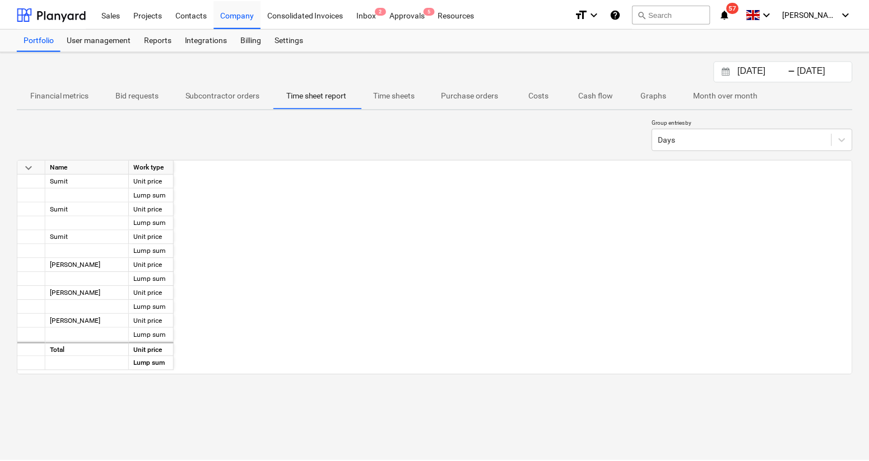
scroll to position [0, 2634]
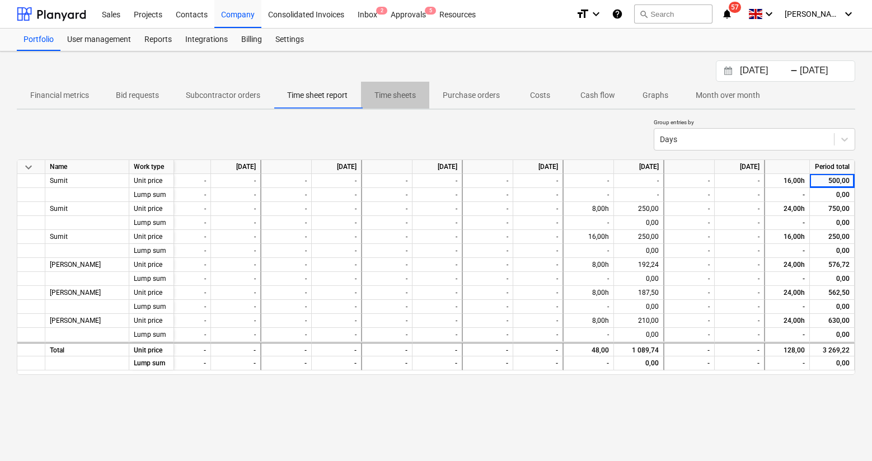
click at [396, 94] on p "Time sheets" at bounding box center [395, 96] width 41 height 12
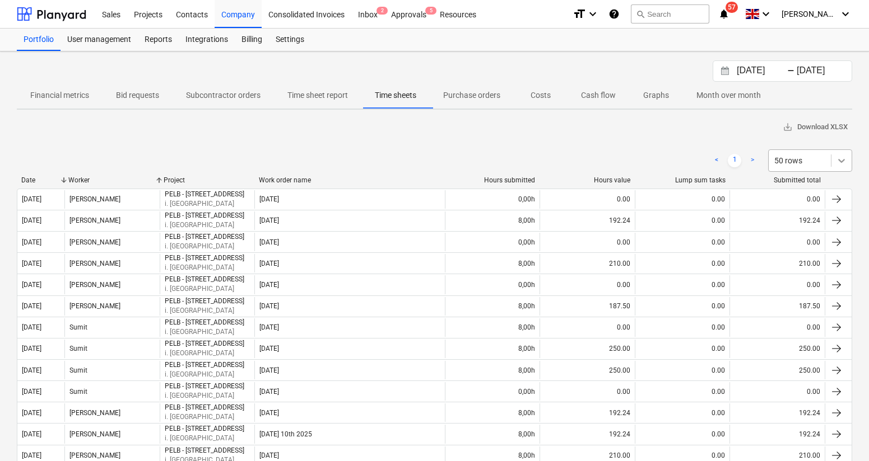
click at [716, 161] on icon at bounding box center [841, 160] width 11 height 11
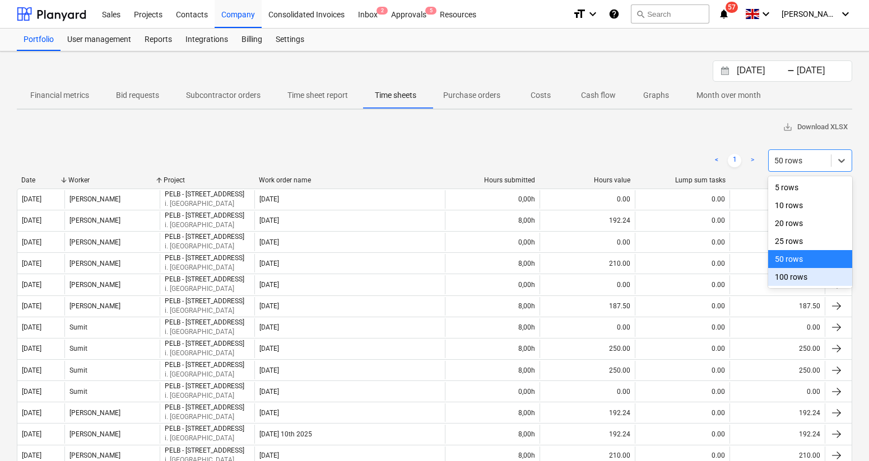
click at [716, 277] on div "100 rows" at bounding box center [810, 277] width 84 height 18
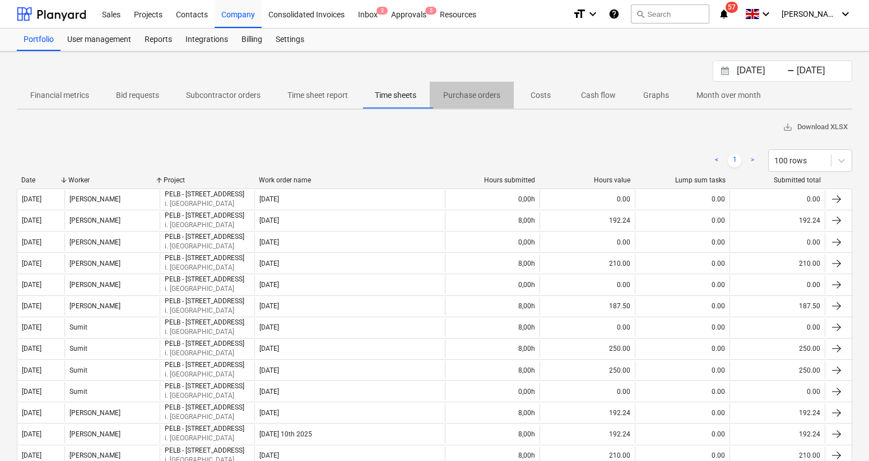
click at [469, 97] on p "Purchase orders" at bounding box center [471, 96] width 57 height 12
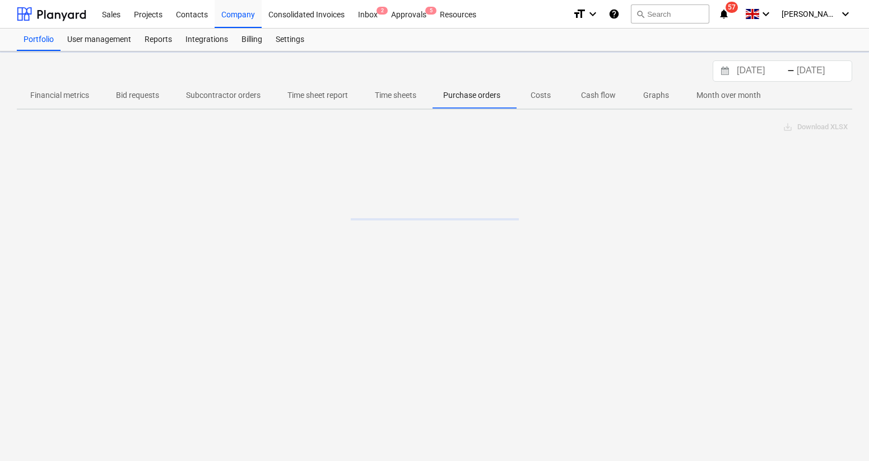
click at [316, 102] on span "Time sheet report" at bounding box center [317, 95] width 87 height 18
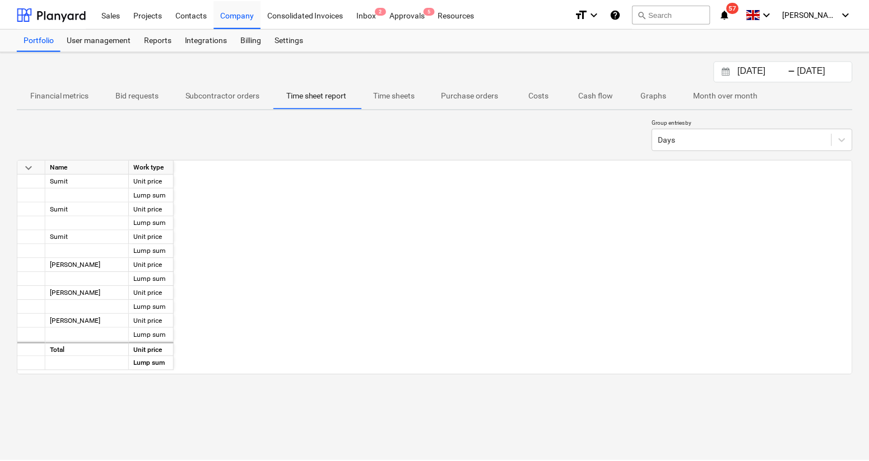
scroll to position [0, 2634]
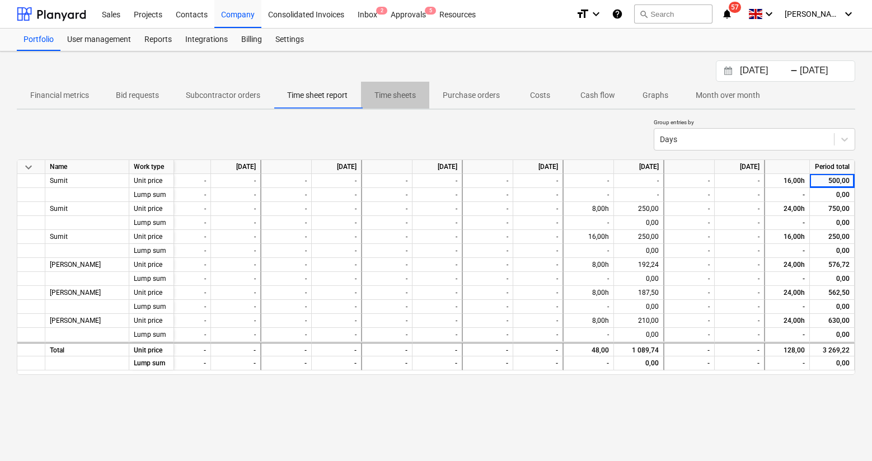
click at [378, 94] on p "Time sheets" at bounding box center [395, 96] width 41 height 12
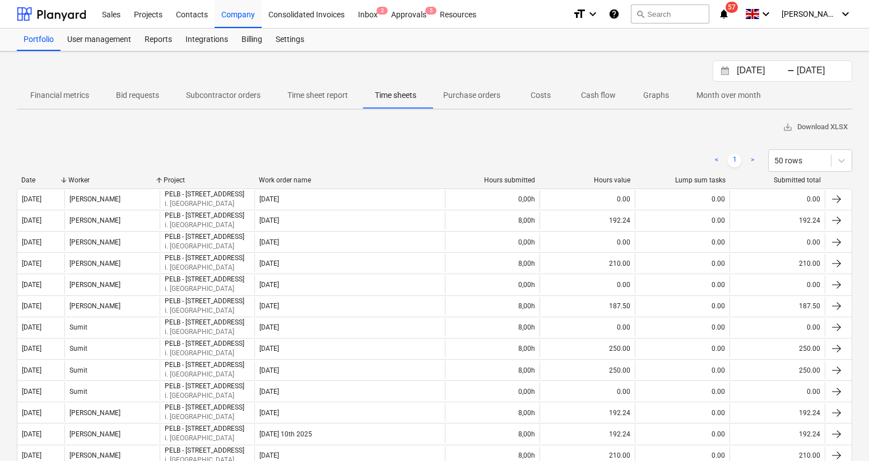
click at [323, 82] on button "Time sheet report" at bounding box center [317, 95] width 87 height 27
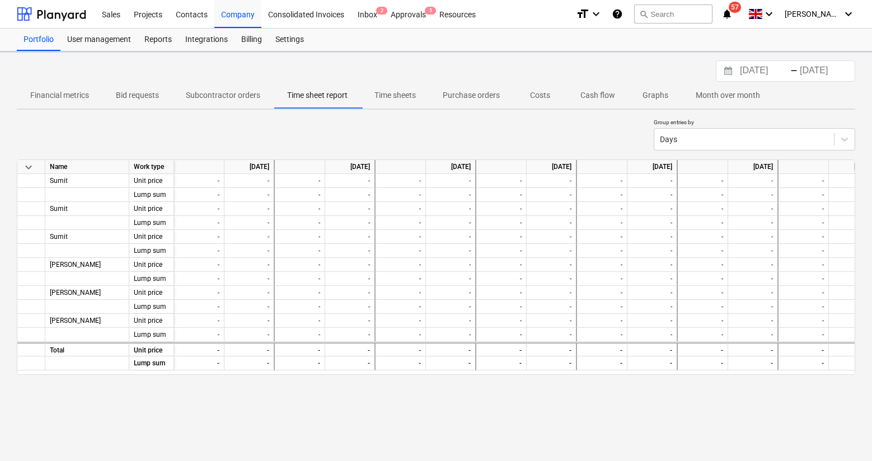
scroll to position [0, 2634]
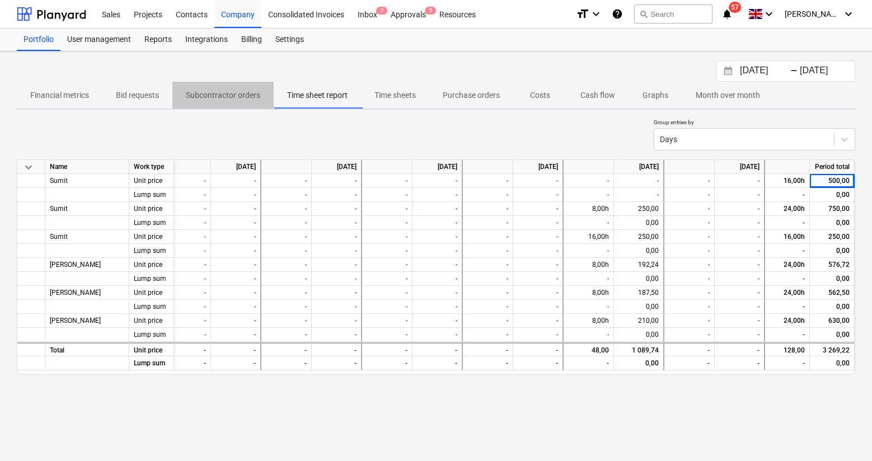
click at [216, 86] on span "Subcontractor orders" at bounding box center [222, 95] width 101 height 18
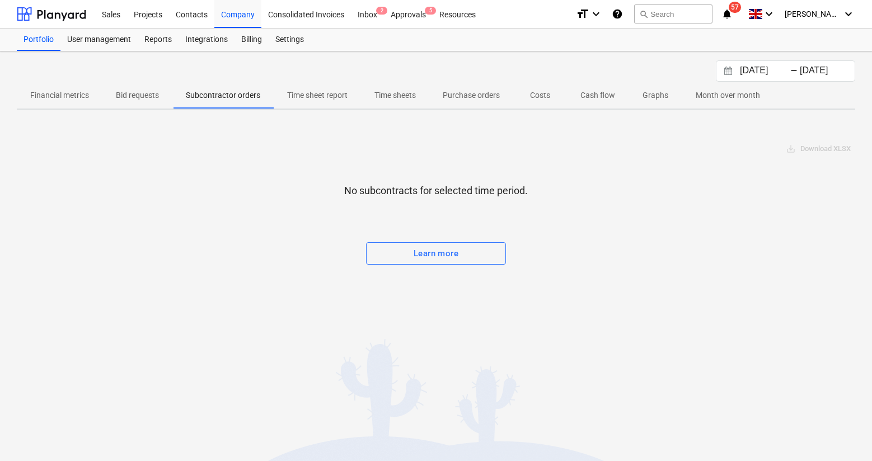
click at [307, 95] on p "Time sheet report" at bounding box center [317, 96] width 60 height 12
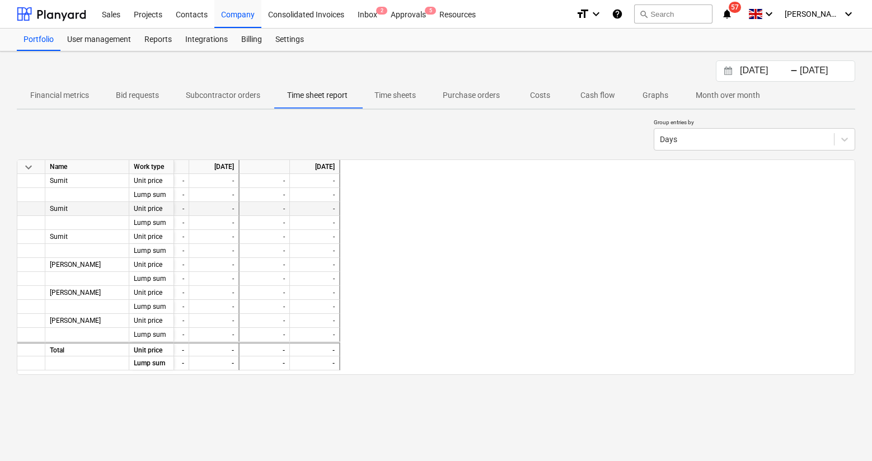
scroll to position [0, 2634]
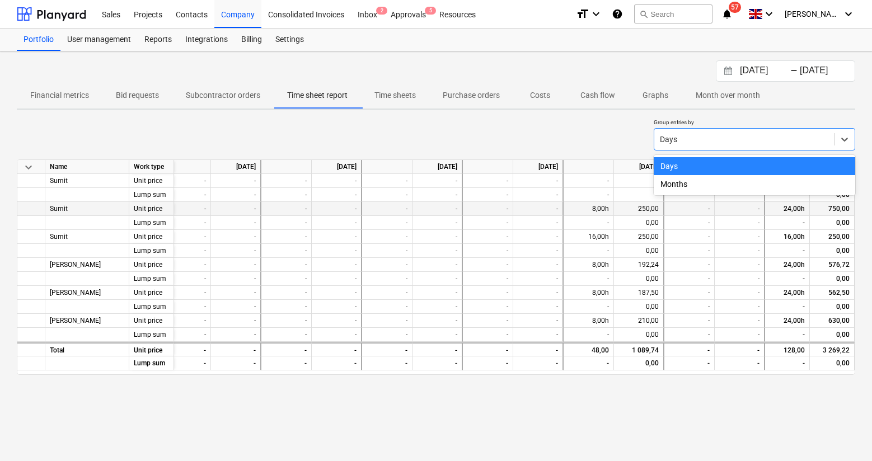
click at [716, 133] on div "Days" at bounding box center [745, 140] width 180 height 16
click at [684, 186] on div "Months" at bounding box center [755, 184] width 202 height 18
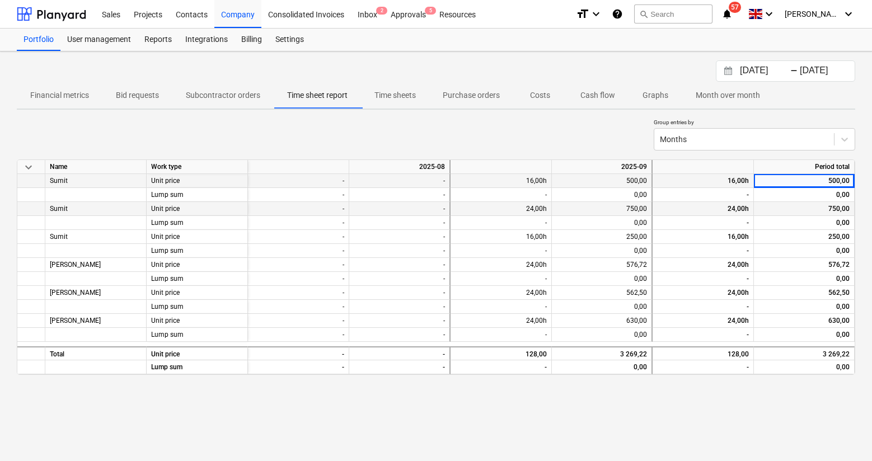
scroll to position [0, 0]
click at [716, 68] on input "[DATE]" at bounding box center [766, 71] width 57 height 16
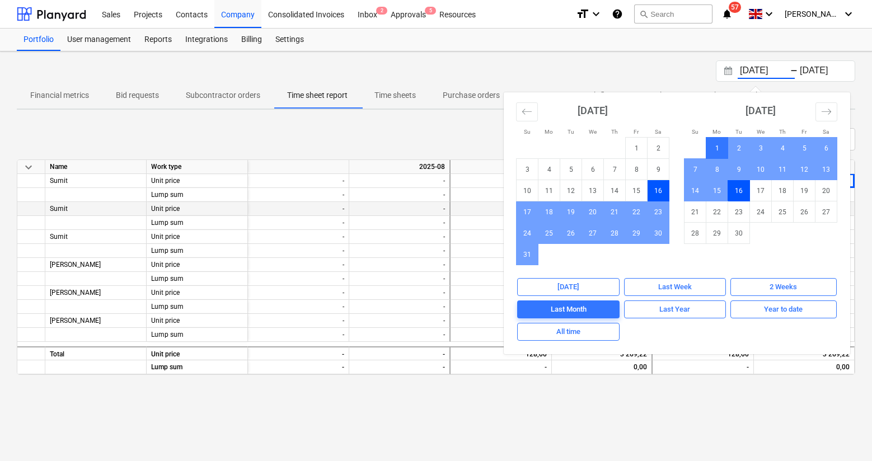
click at [716, 144] on td "1" at bounding box center [718, 148] width 22 height 21
type input "[DATE]"
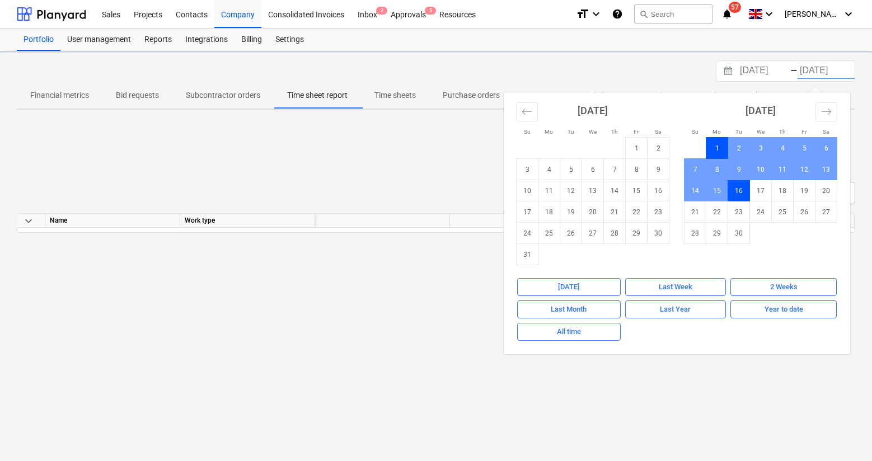
click at [716, 193] on td "16" at bounding box center [740, 190] width 22 height 21
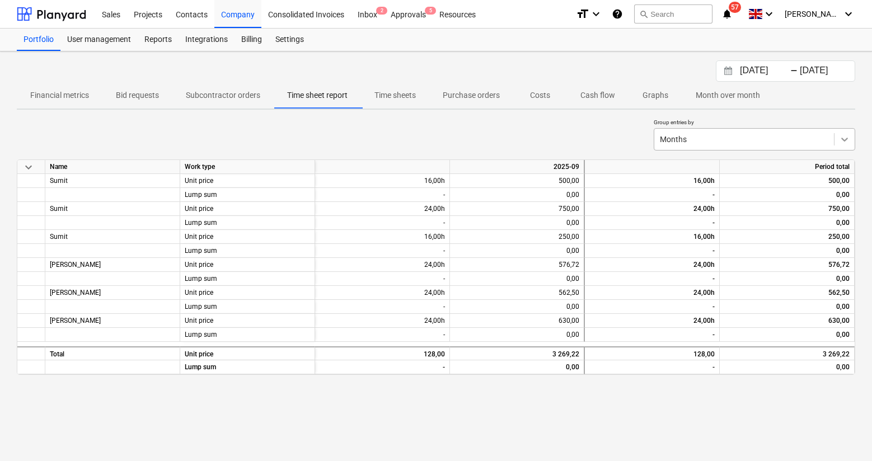
click at [716, 139] on icon at bounding box center [844, 139] width 11 height 11
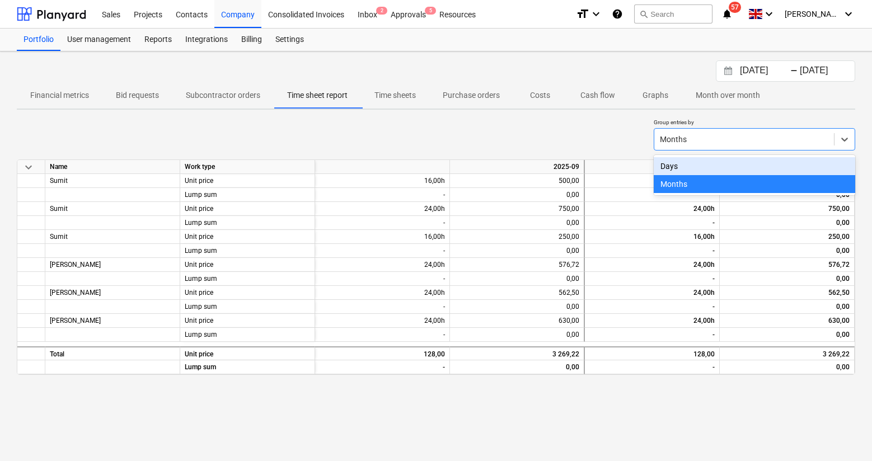
click at [716, 169] on div "Days" at bounding box center [755, 166] width 202 height 18
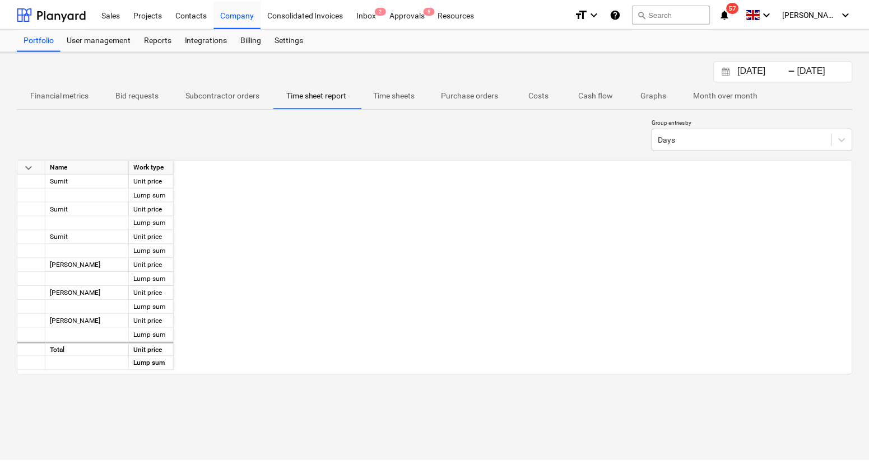
scroll to position [0, 1021]
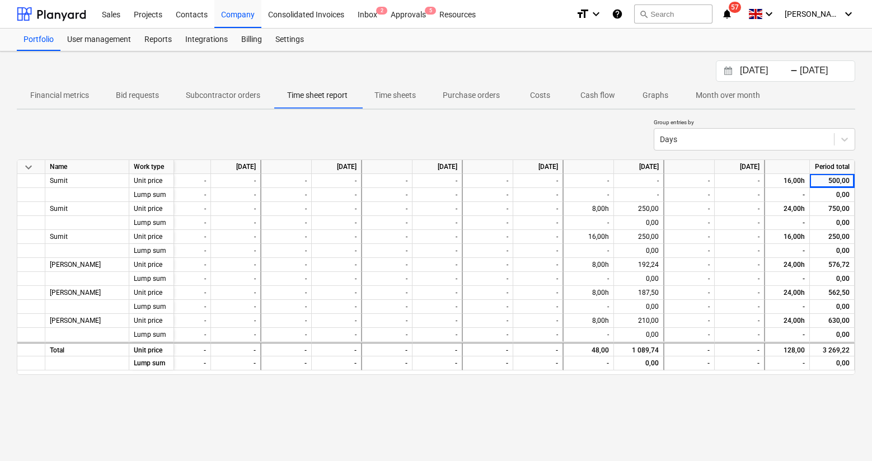
click at [396, 95] on p "Time sheets" at bounding box center [395, 96] width 41 height 12
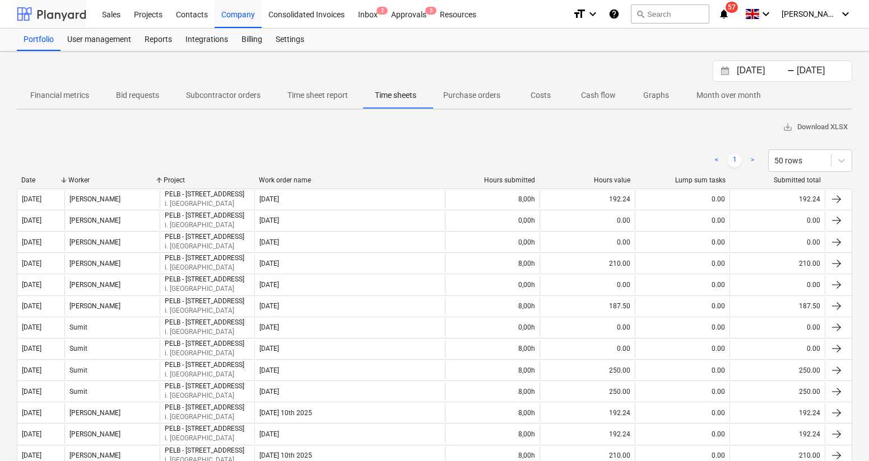
click at [72, 12] on div at bounding box center [51, 14] width 69 height 28
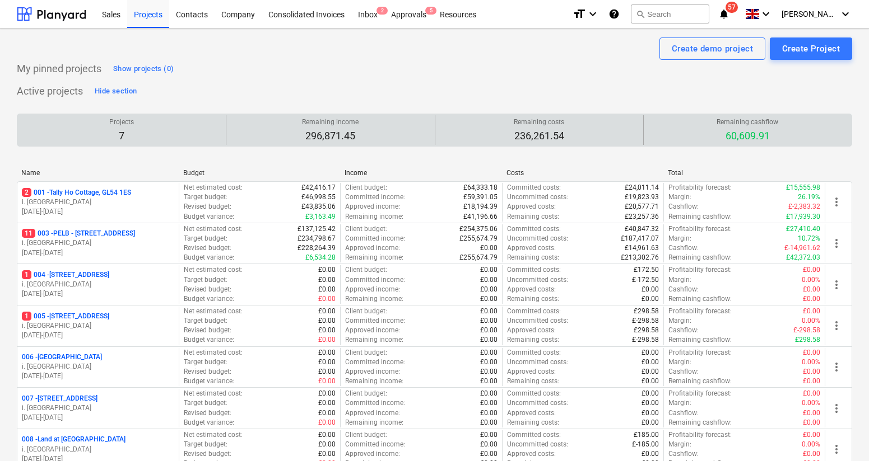
scroll to position [99, 0]
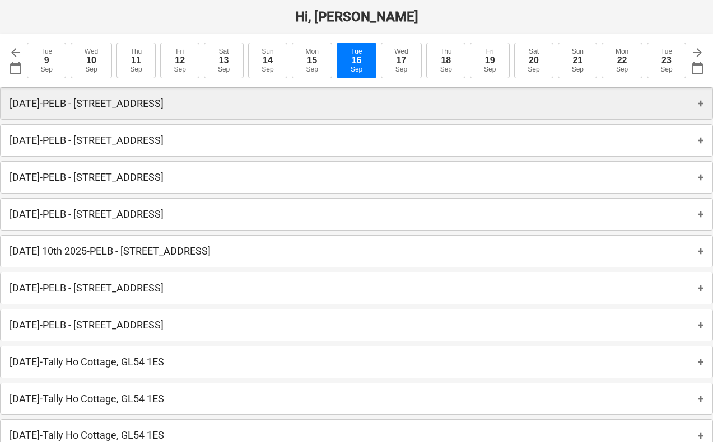
click at [113, 106] on p "[DATE] - PELB - [GEOGRAPHIC_DATA], [GEOGRAPHIC_DATA]" at bounding box center [87, 103] width 154 height 13
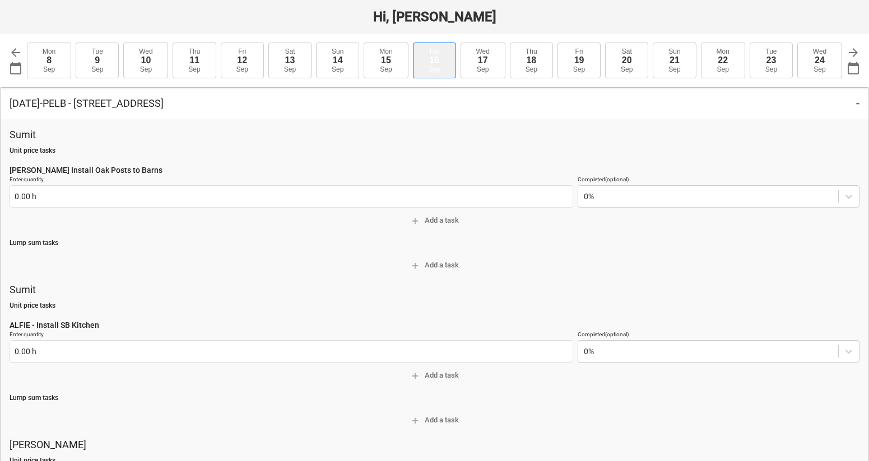
click at [440, 59] on button "Tue 16 Sep" at bounding box center [434, 61] width 43 height 36
click at [438, 223] on span "add Add a task" at bounding box center [434, 220] width 841 height 13
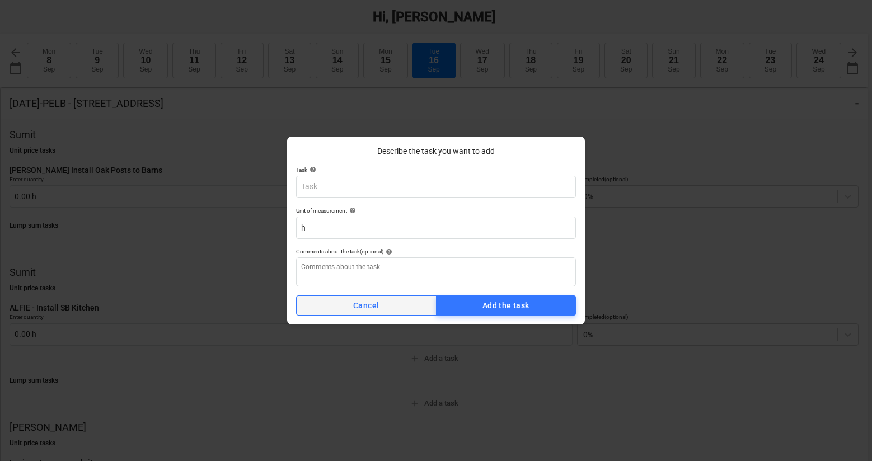
type textarea "x"
click at [376, 306] on div "Cancel" at bounding box center [366, 306] width 26 height 14
